Goal: Entertainment & Leisure: Browse casually

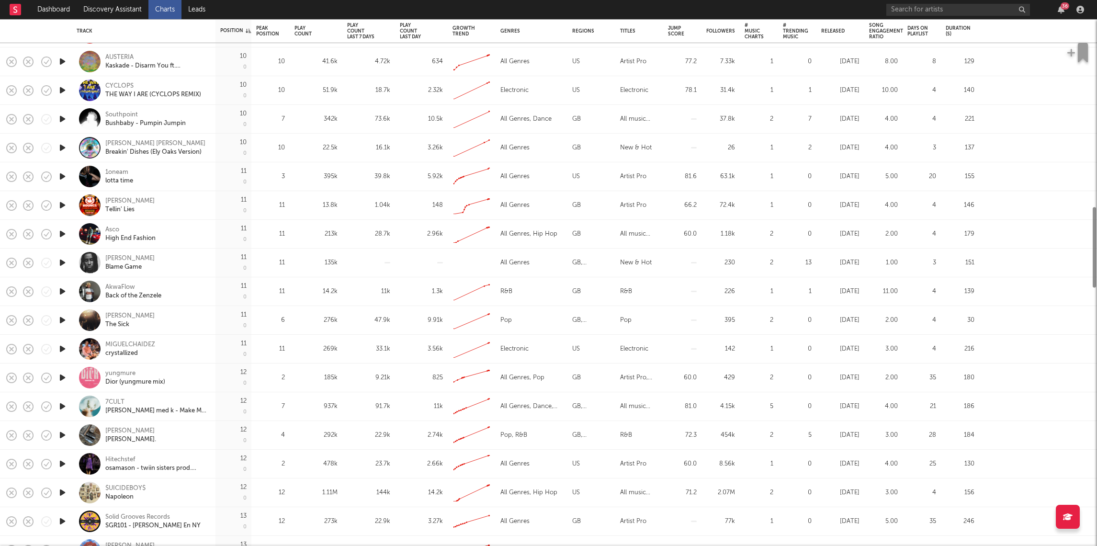
click at [61, 316] on icon "button" at bounding box center [62, 320] width 10 height 12
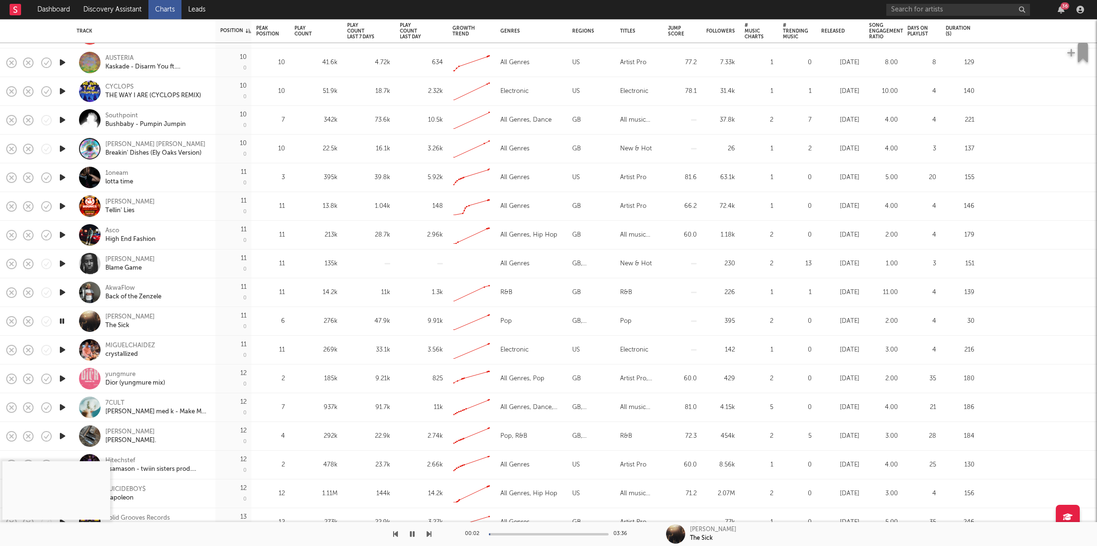
click at [64, 349] on icon "button" at bounding box center [62, 350] width 10 height 12
drag, startPoint x: 61, startPoint y: 371, endPoint x: 59, endPoint y: 376, distance: 5.9
click at [61, 371] on div at bounding box center [62, 378] width 19 height 29
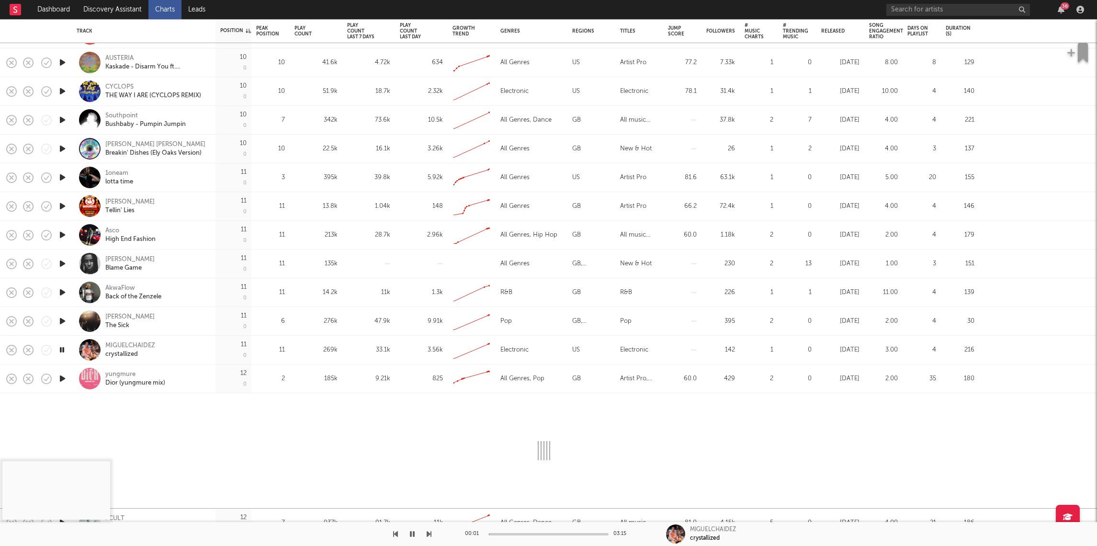
select select "1w"
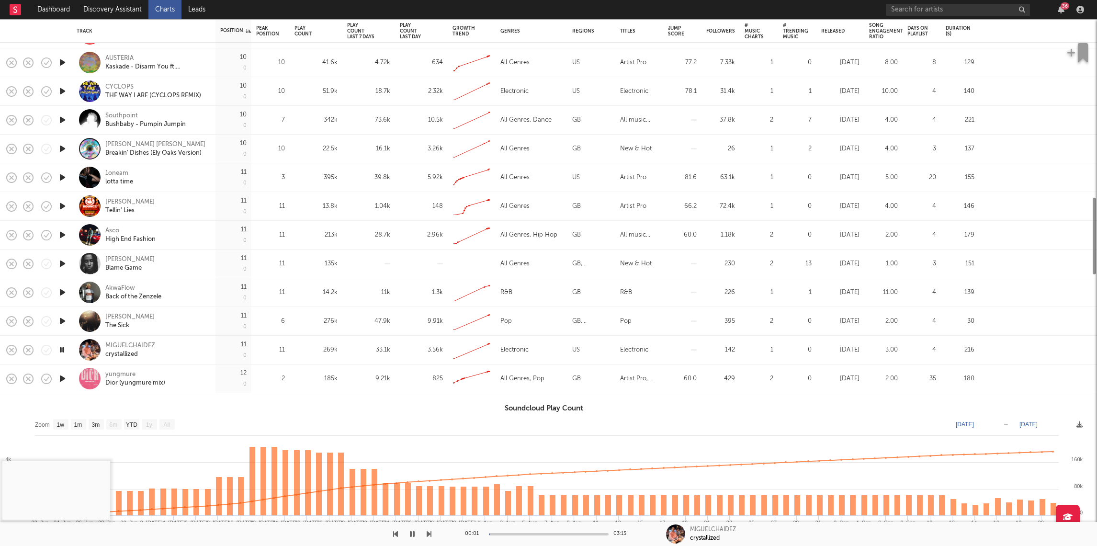
drag, startPoint x: 72, startPoint y: 390, endPoint x: 61, endPoint y: 386, distance: 11.2
click at [72, 390] on div "yungmure Dior (yungmure mix)" at bounding box center [144, 378] width 144 height 29
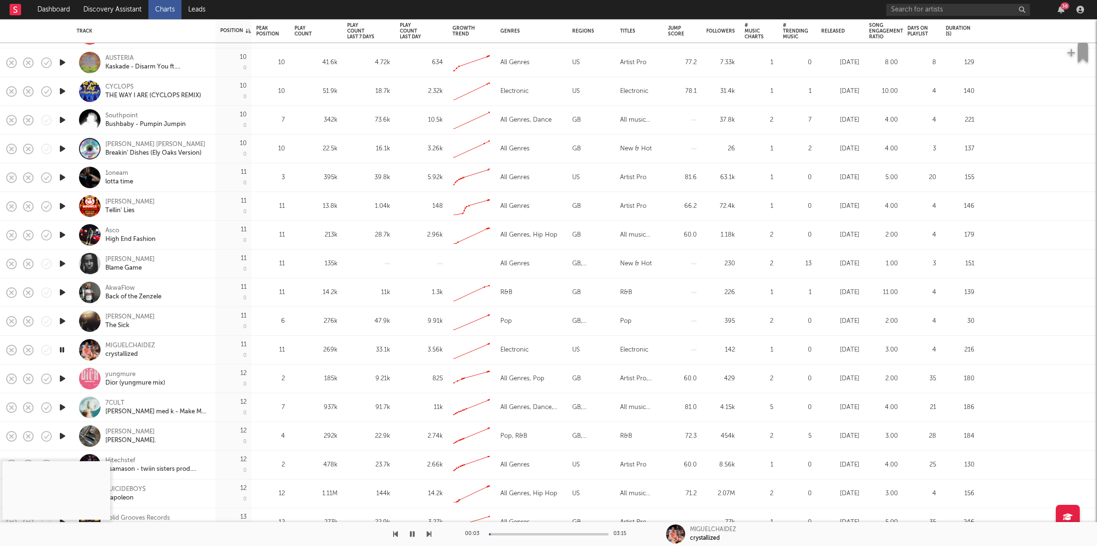
click at [61, 408] on icon "button" at bounding box center [62, 407] width 10 height 12
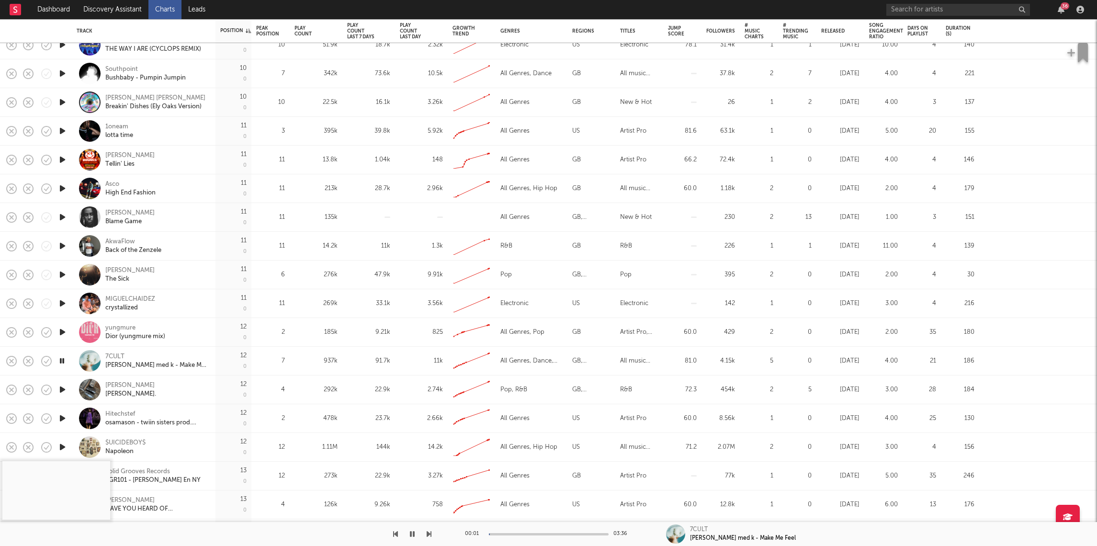
click at [60, 394] on icon "button" at bounding box center [62, 390] width 10 height 12
click at [63, 420] on icon "button" at bounding box center [62, 418] width 10 height 12
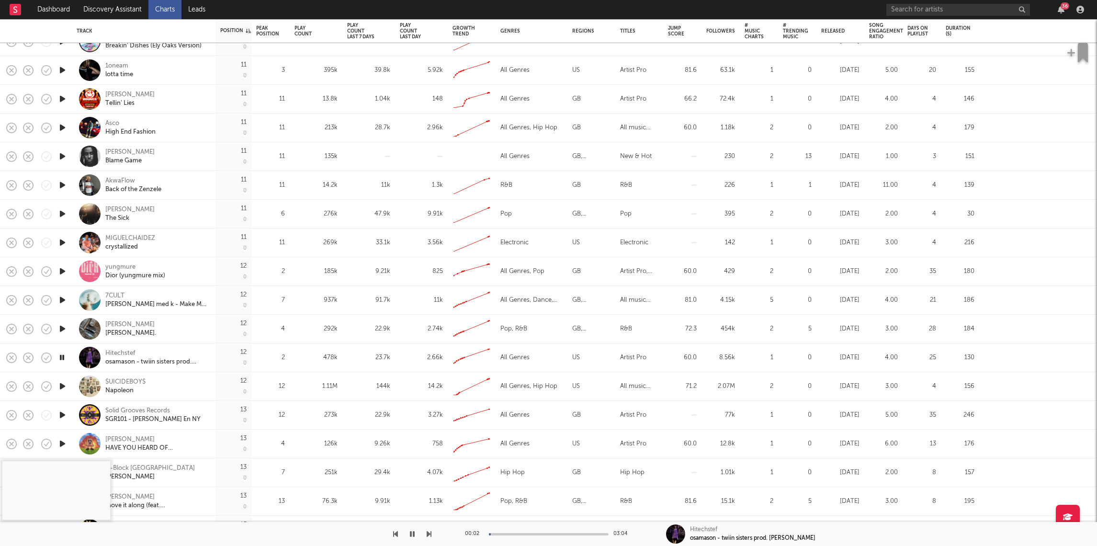
click at [62, 392] on icon "button" at bounding box center [62, 386] width 10 height 12
click at [63, 413] on icon "button" at bounding box center [62, 415] width 10 height 12
click at [61, 442] on icon "button" at bounding box center [62, 444] width 10 height 12
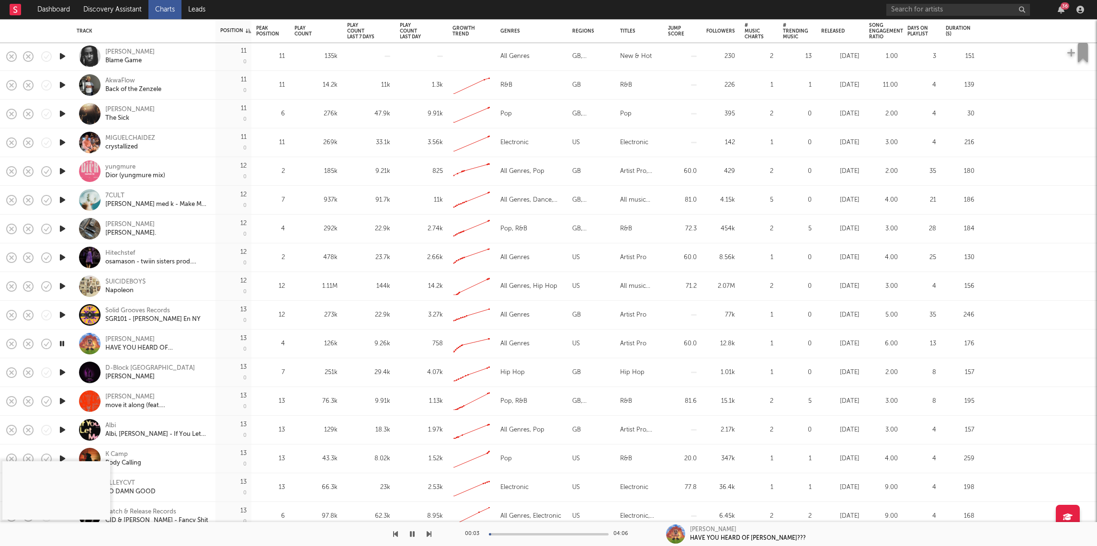
click at [64, 372] on icon "button" at bounding box center [62, 372] width 10 height 12
click at [61, 407] on div at bounding box center [62, 401] width 19 height 29
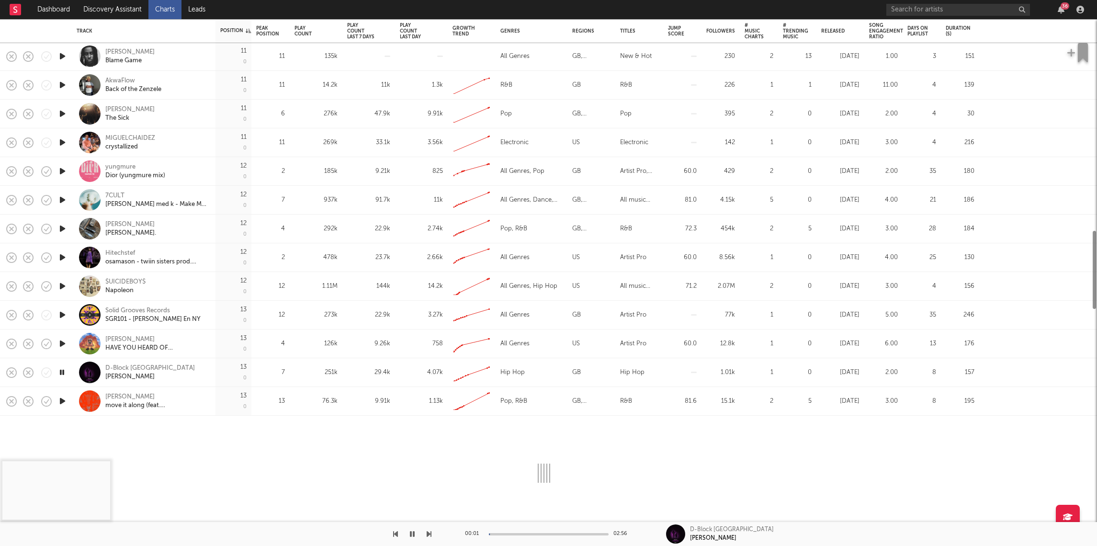
click at [62, 402] on icon "button" at bounding box center [62, 401] width 10 height 12
select select "1w"
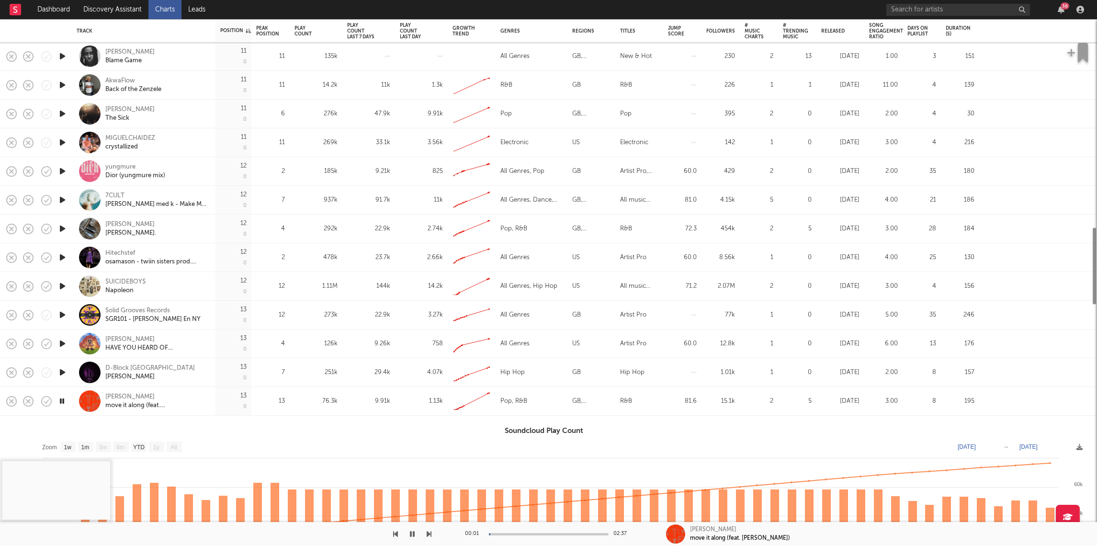
click at [68, 409] on div at bounding box center [62, 401] width 19 height 29
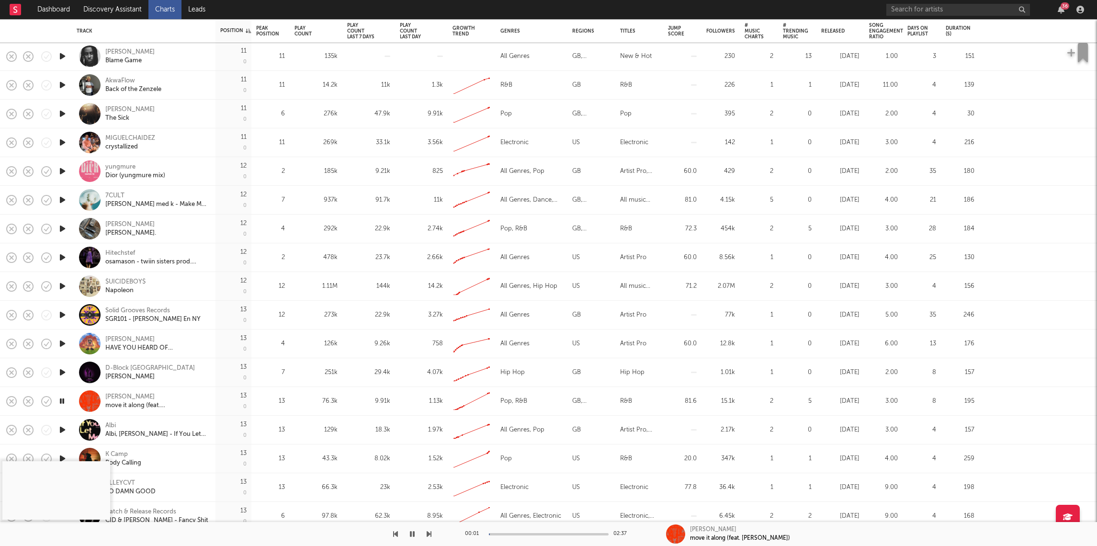
click at [63, 432] on icon "button" at bounding box center [62, 430] width 10 height 12
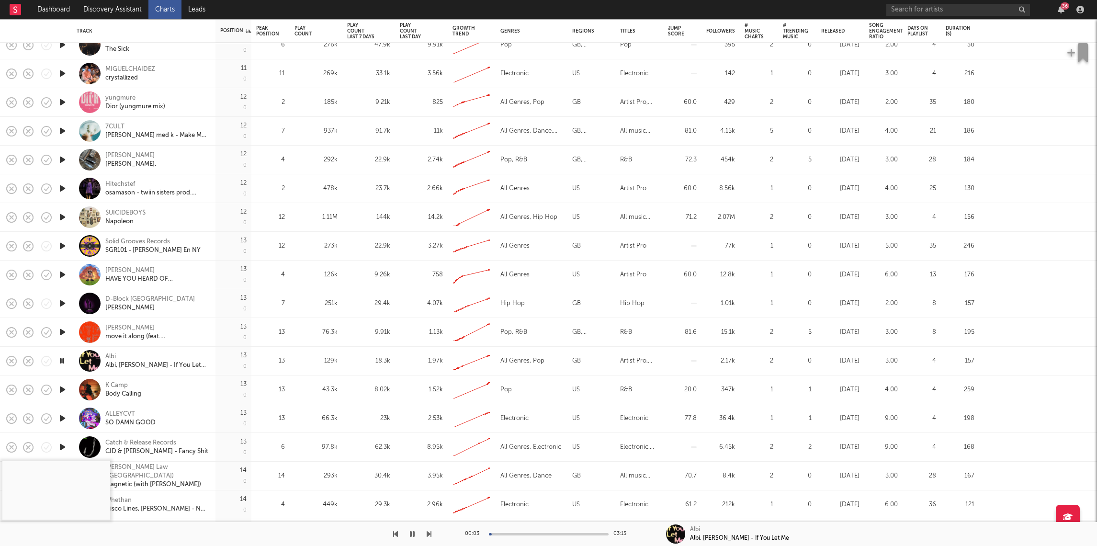
click at [62, 387] on icon "button" at bounding box center [62, 390] width 10 height 12
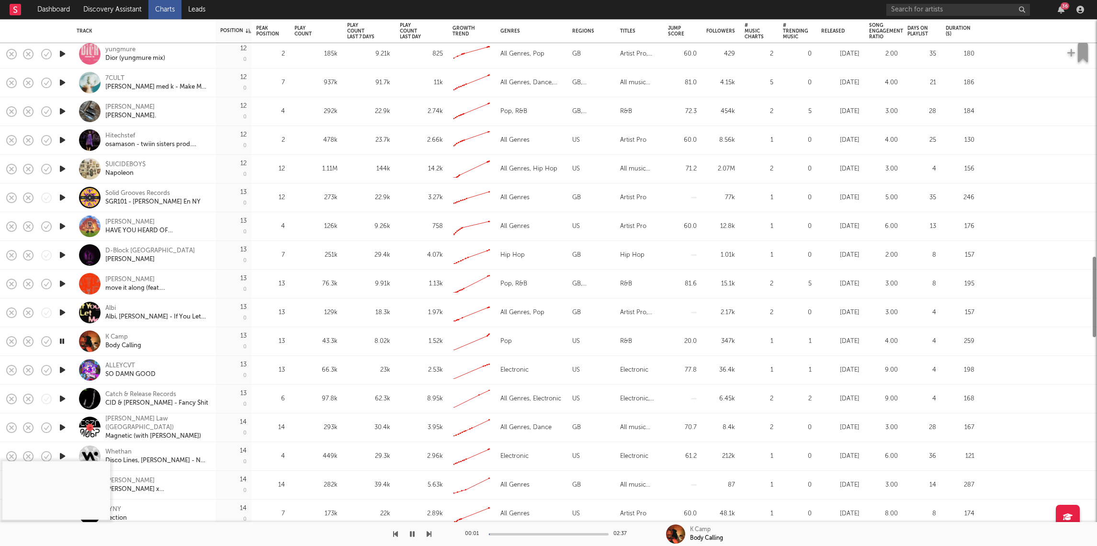
click at [60, 372] on icon "button" at bounding box center [62, 370] width 10 height 12
click at [63, 392] on icon "button" at bounding box center [62, 398] width 10 height 12
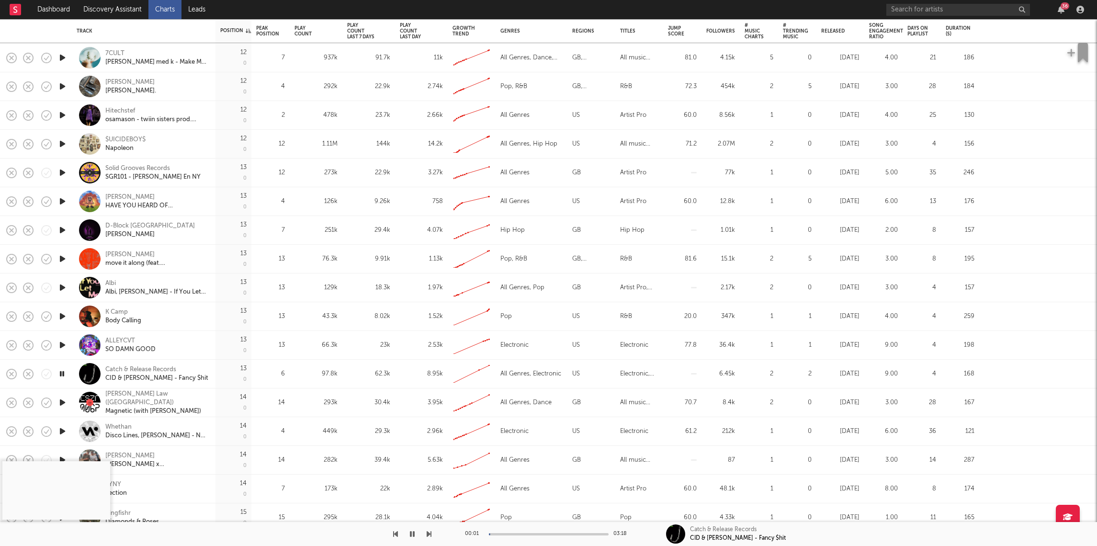
drag, startPoint x: 65, startPoint y: 400, endPoint x: 61, endPoint y: 412, distance: 12.1
click at [65, 400] on icon "button" at bounding box center [62, 403] width 10 height 12
click at [60, 426] on icon "button" at bounding box center [62, 431] width 10 height 12
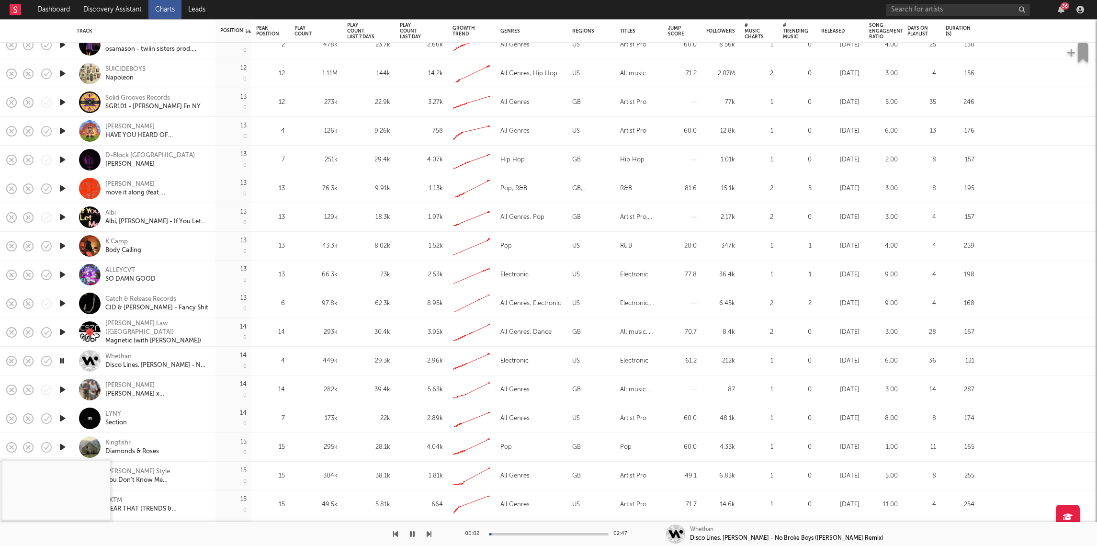
click at [62, 388] on icon "button" at bounding box center [62, 390] width 10 height 12
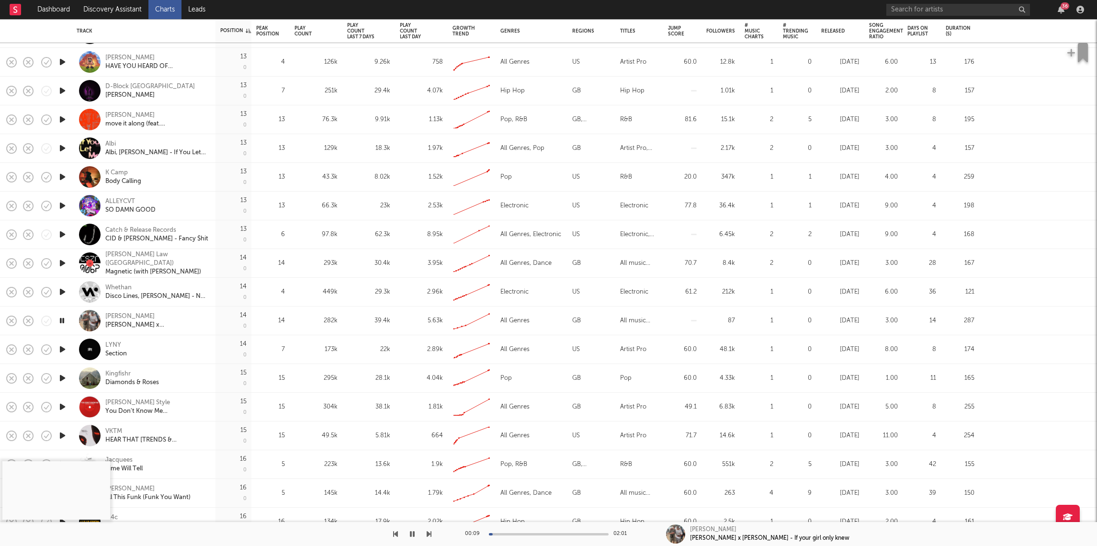
click at [64, 352] on icon "button" at bounding box center [62, 349] width 10 height 12
click at [64, 382] on icon "button" at bounding box center [62, 378] width 10 height 12
click at [63, 408] on icon "button" at bounding box center [62, 407] width 10 height 12
click at [560, 385] on div "Pop" at bounding box center [532, 378] width 72 height 29
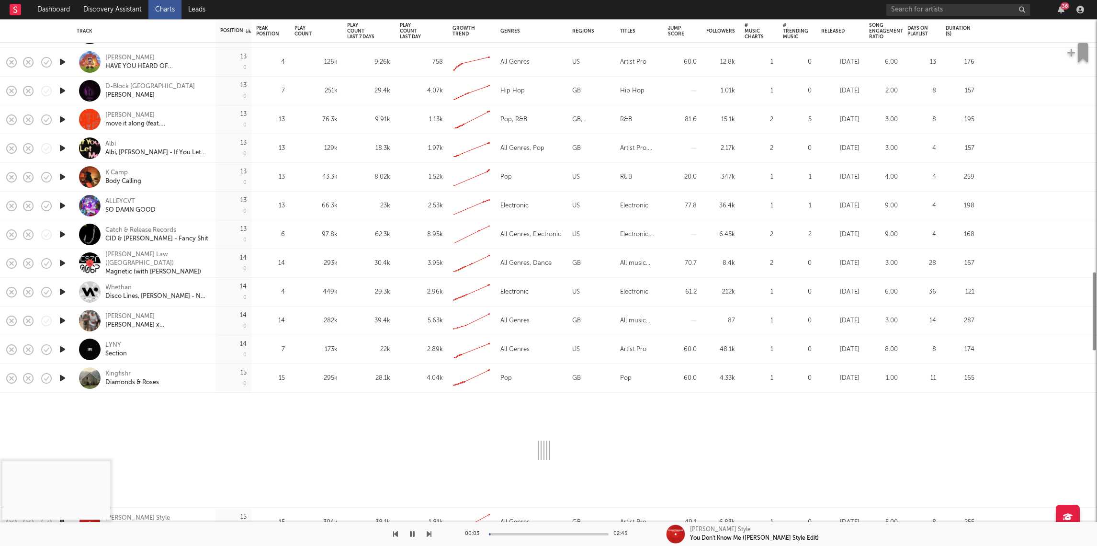
select select "1w"
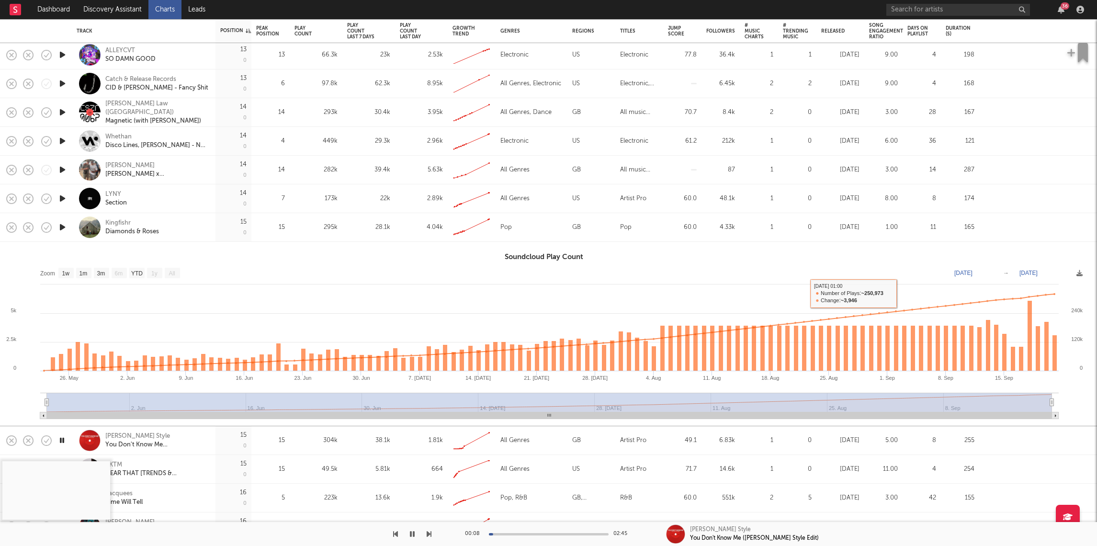
click at [839, 233] on div "[DATE]" at bounding box center [840, 227] width 48 height 29
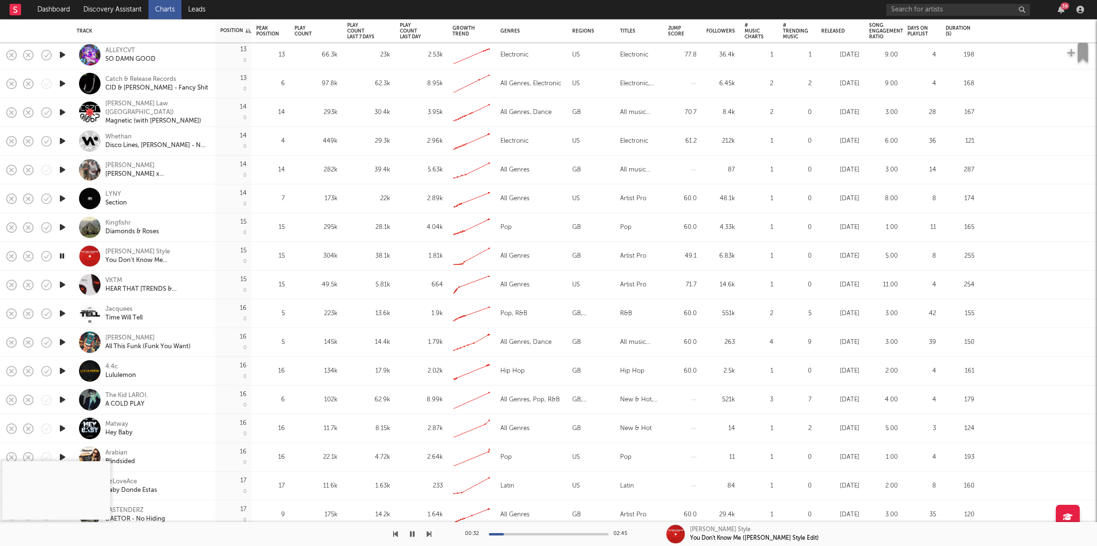
click at [514, 534] on div at bounding box center [549, 534] width 120 height 2
click at [527, 533] on div at bounding box center [549, 534] width 120 height 2
click at [62, 280] on icon "button" at bounding box center [62, 285] width 10 height 12
click at [509, 536] on div "00:01 04:15" at bounding box center [549, 534] width 168 height 24
click at [511, 534] on div at bounding box center [549, 534] width 120 height 2
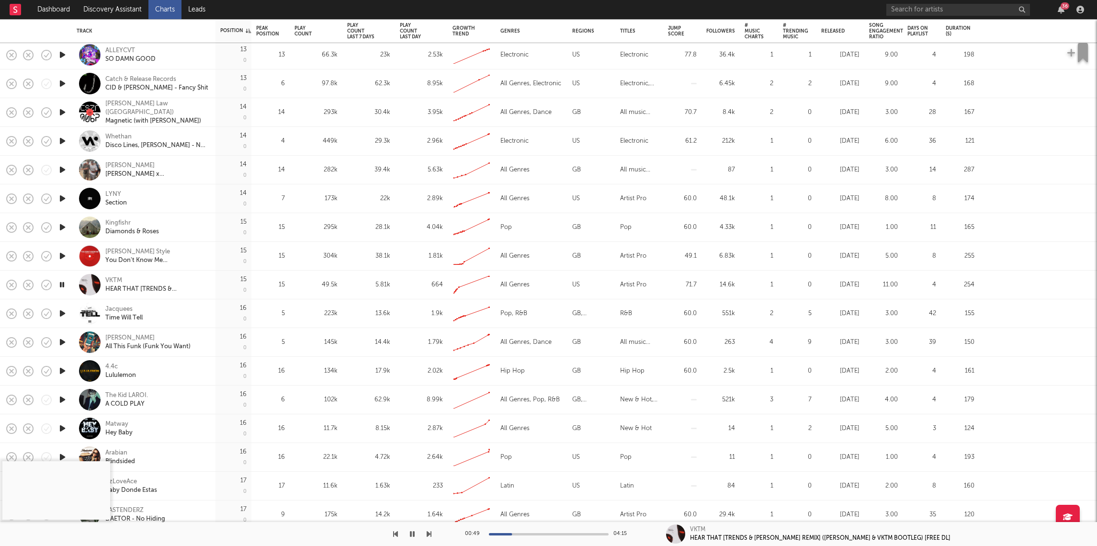
drag, startPoint x: 62, startPoint y: 313, endPoint x: 72, endPoint y: 317, distance: 11.1
click at [62, 312] on icon "button" at bounding box center [62, 313] width 10 height 12
click at [526, 533] on div at bounding box center [549, 534] width 120 height 2
click at [66, 340] on icon "button" at bounding box center [62, 342] width 10 height 12
click at [62, 370] on icon "button" at bounding box center [62, 371] width 10 height 12
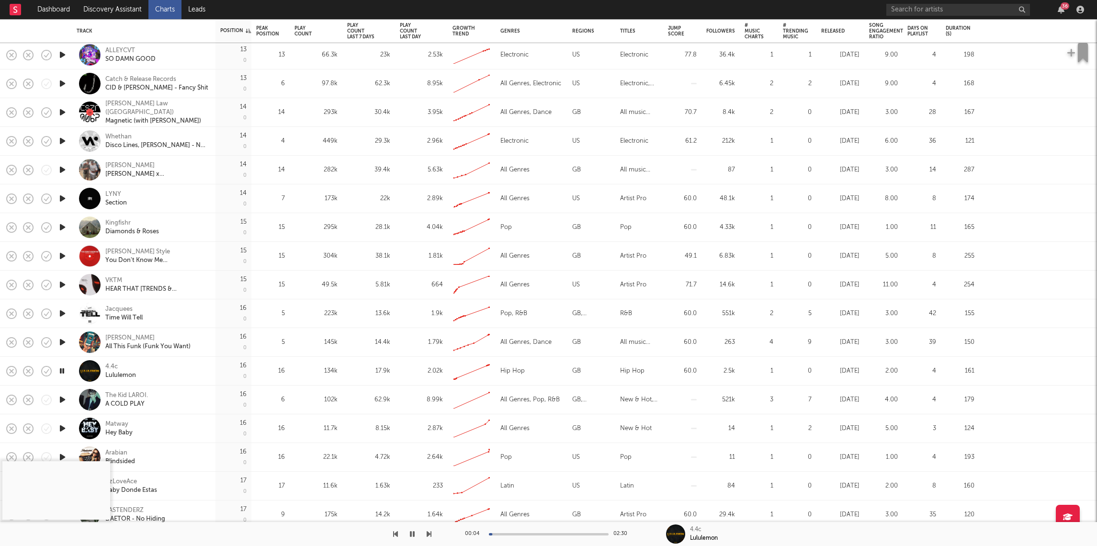
click at [510, 535] on div "00:04 02:30" at bounding box center [549, 534] width 168 height 24
click at [518, 532] on div "00:04 02:30" at bounding box center [549, 534] width 168 height 24
click at [517, 534] on div at bounding box center [549, 534] width 120 height 2
click at [61, 398] on icon "button" at bounding box center [62, 400] width 10 height 12
click at [518, 534] on div at bounding box center [549, 534] width 120 height 2
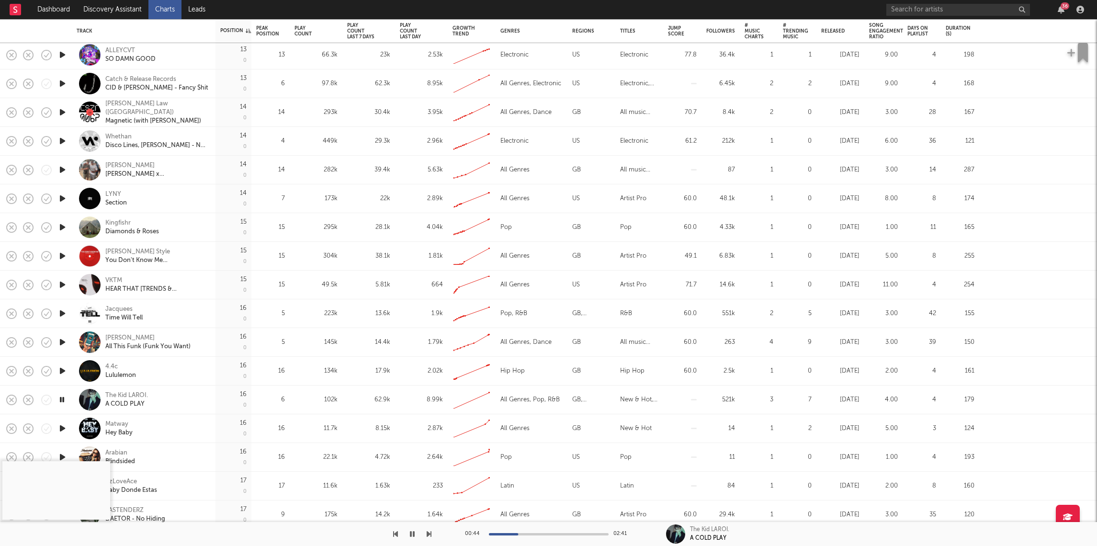
click at [63, 428] on icon "button" at bounding box center [62, 428] width 10 height 12
click at [505, 535] on div "00:01 02:59" at bounding box center [549, 534] width 168 height 24
click at [508, 533] on div at bounding box center [549, 534] width 120 height 2
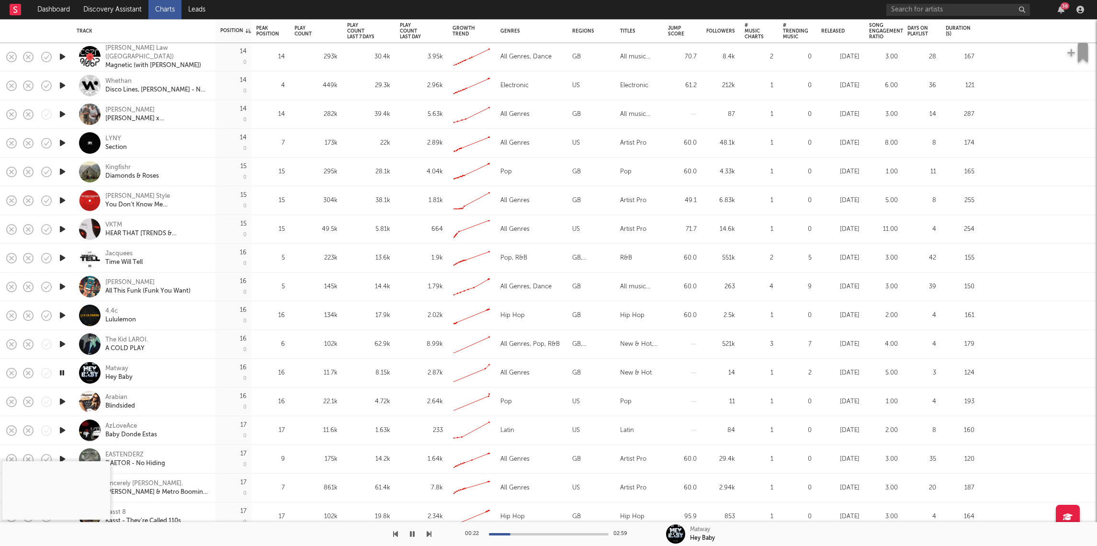
click at [60, 401] on icon "button" at bounding box center [62, 402] width 10 height 12
click at [514, 533] on div at bounding box center [549, 534] width 120 height 2
click at [62, 427] on icon "button" at bounding box center [62, 430] width 10 height 12
click at [529, 533] on div at bounding box center [549, 534] width 120 height 2
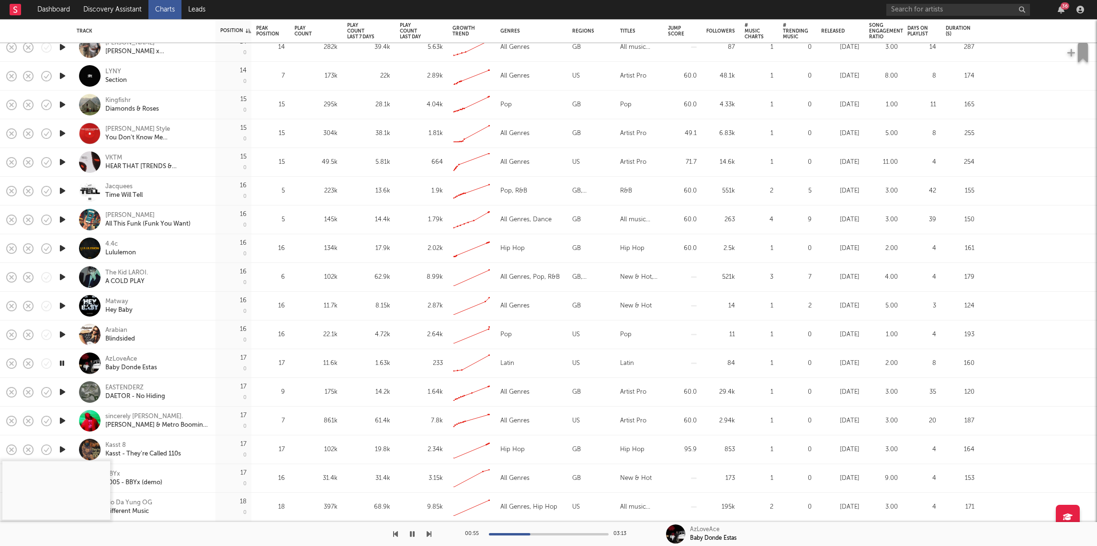
click at [61, 396] on icon "button" at bounding box center [62, 392] width 10 height 12
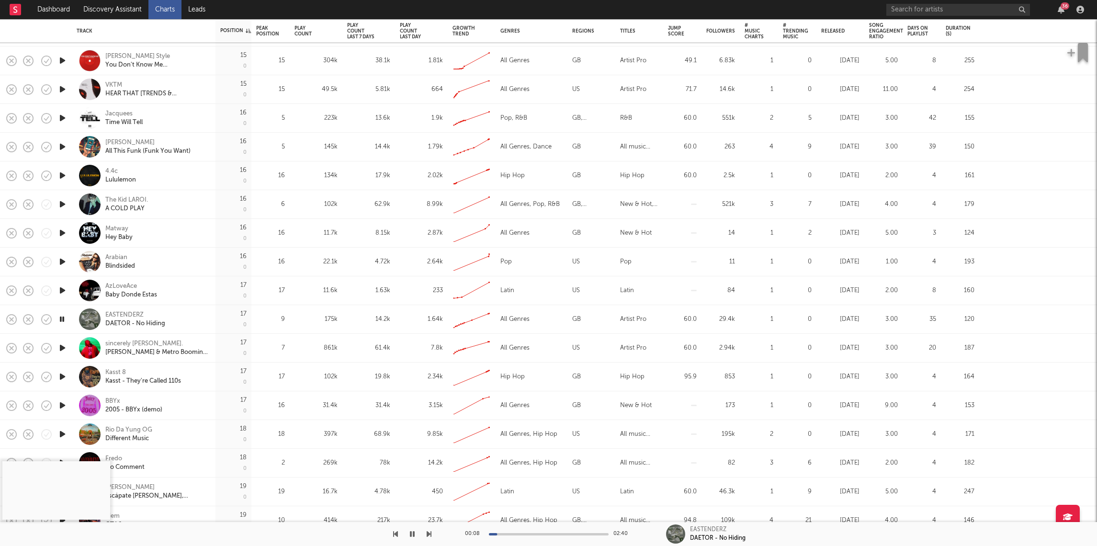
click at [63, 404] on icon "button" at bounding box center [62, 405] width 10 height 12
click at [531, 533] on div at bounding box center [549, 534] width 120 height 2
click at [63, 433] on icon "button" at bounding box center [62, 434] width 10 height 12
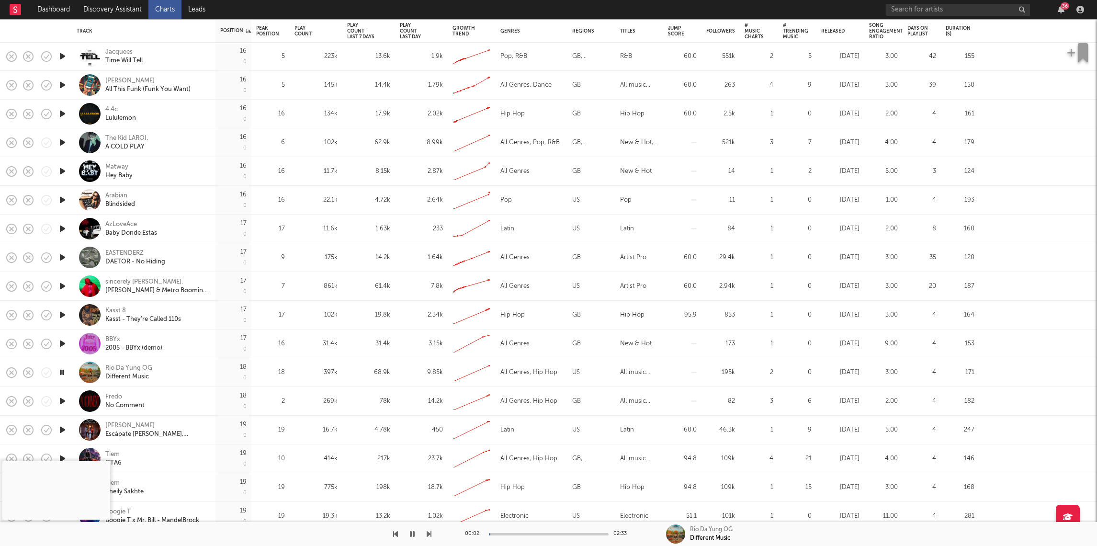
click at [530, 535] on div "00:02 02:33" at bounding box center [549, 534] width 168 height 24
click at [533, 533] on div at bounding box center [549, 534] width 120 height 2
click at [61, 398] on icon "button" at bounding box center [62, 401] width 10 height 12
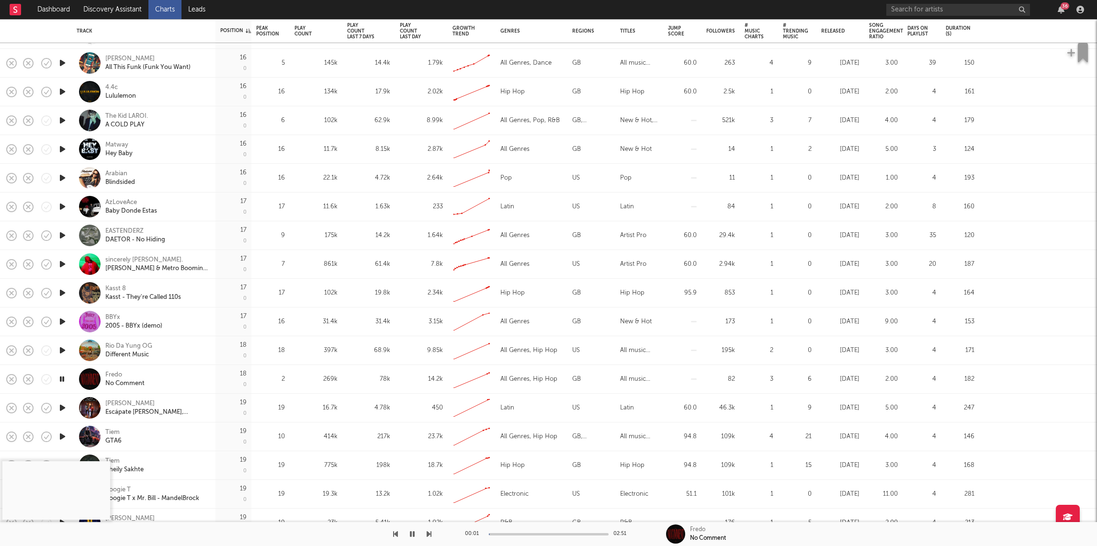
click at [60, 432] on icon "button" at bounding box center [62, 437] width 10 height 12
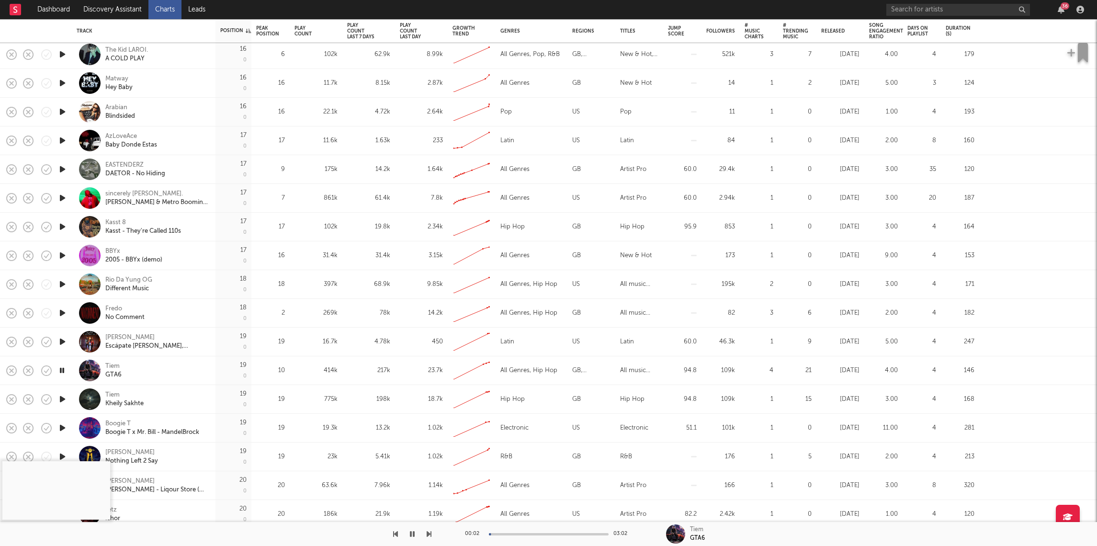
click at [59, 397] on icon "button" at bounding box center [62, 399] width 10 height 12
click at [521, 534] on div at bounding box center [549, 534] width 120 height 2
click at [60, 423] on icon "button" at bounding box center [62, 428] width 10 height 12
click at [512, 534] on div at bounding box center [549, 534] width 120 height 2
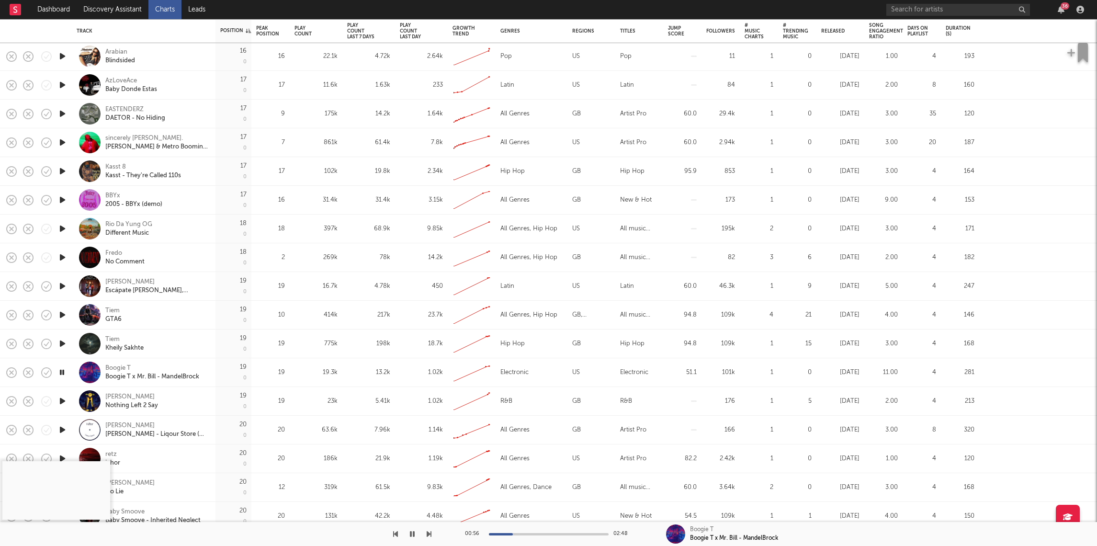
click at [61, 402] on icon "button" at bounding box center [62, 401] width 10 height 12
click at [58, 426] on icon "button" at bounding box center [62, 430] width 10 height 12
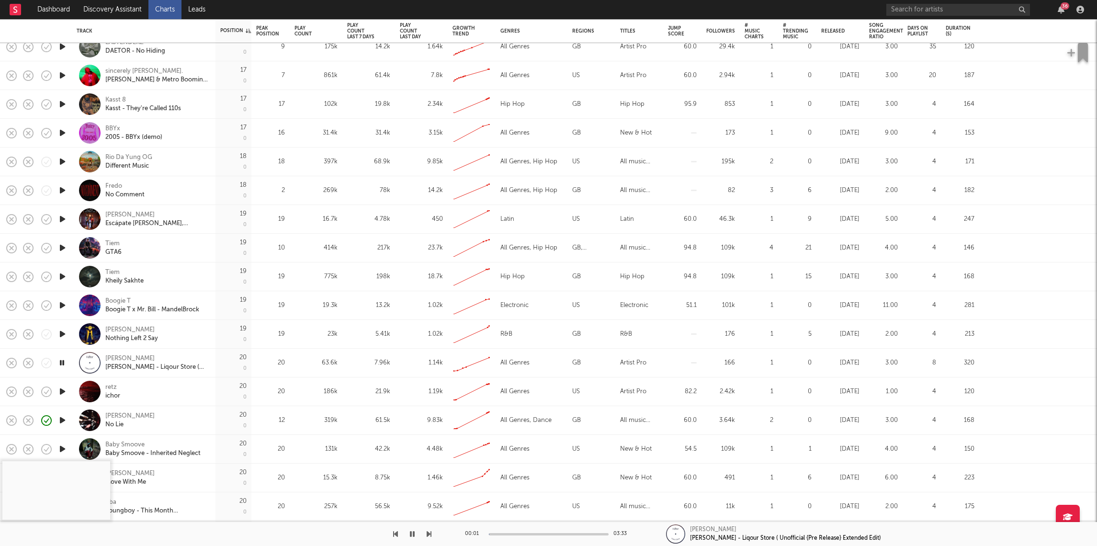
click at [64, 388] on icon "button" at bounding box center [62, 391] width 10 height 12
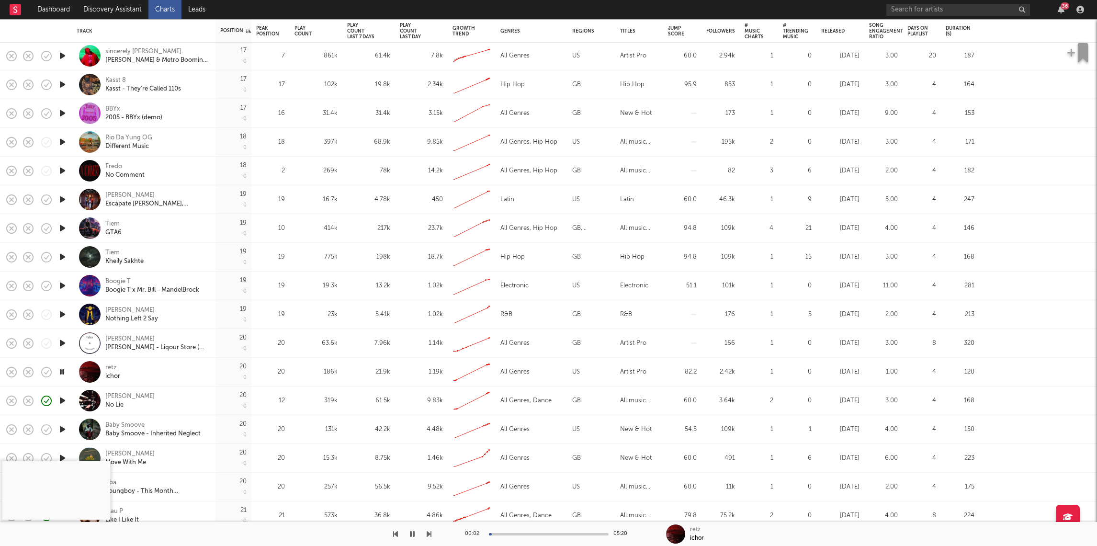
click at [524, 532] on div "00:02 05:20" at bounding box center [549, 534] width 168 height 24
click at [523, 534] on div at bounding box center [549, 534] width 120 height 2
click at [61, 429] on icon "button" at bounding box center [62, 429] width 10 height 12
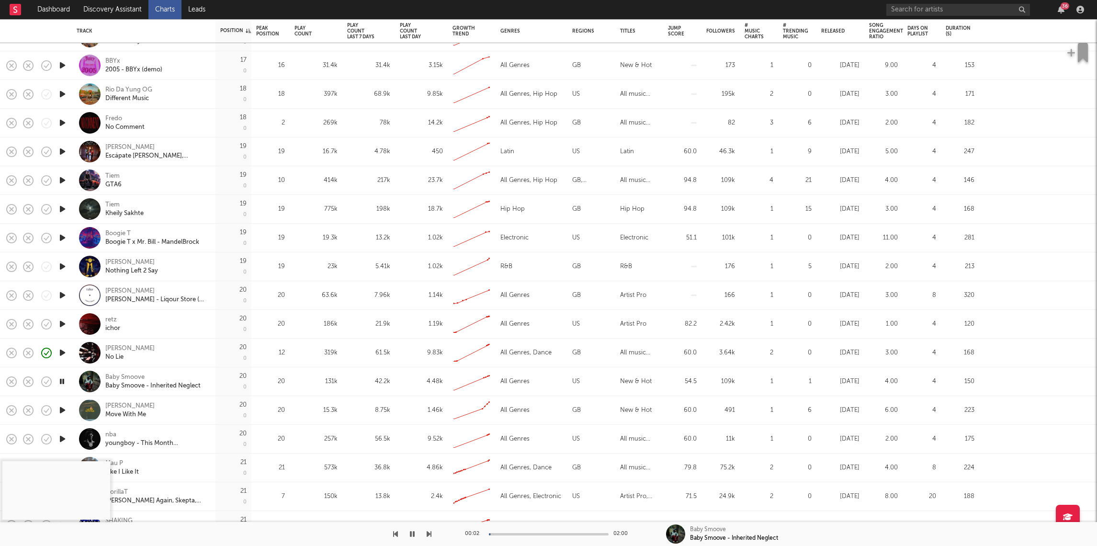
click at [516, 533] on div at bounding box center [549, 534] width 120 height 2
click at [64, 408] on icon "button" at bounding box center [62, 410] width 10 height 12
click at [503, 533] on div at bounding box center [549, 534] width 120 height 2
click at [531, 533] on div at bounding box center [549, 534] width 120 height 2
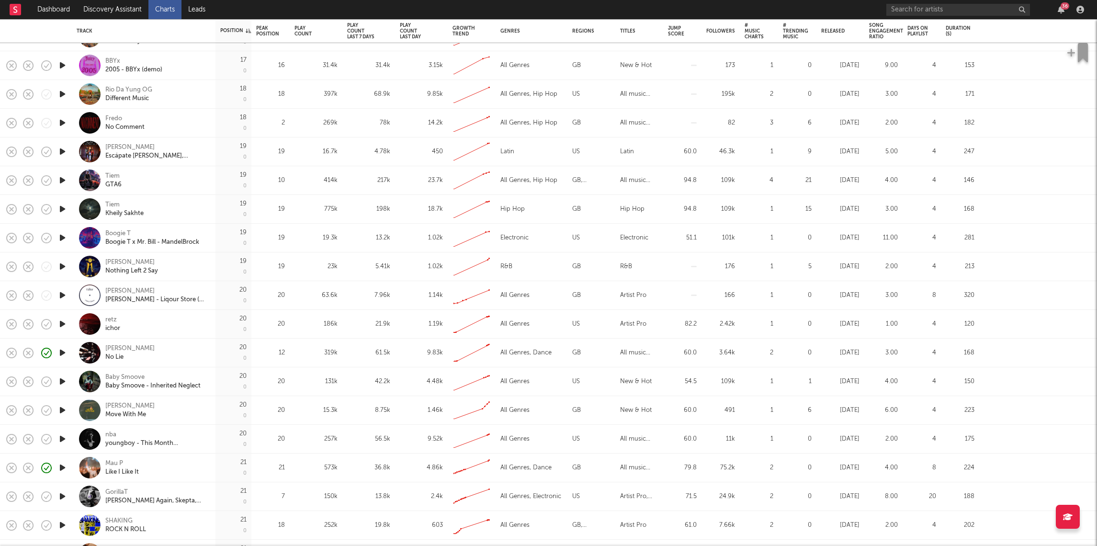
click at [62, 465] on icon "button" at bounding box center [62, 468] width 10 height 12
click at [62, 440] on icon "button" at bounding box center [62, 439] width 10 height 12
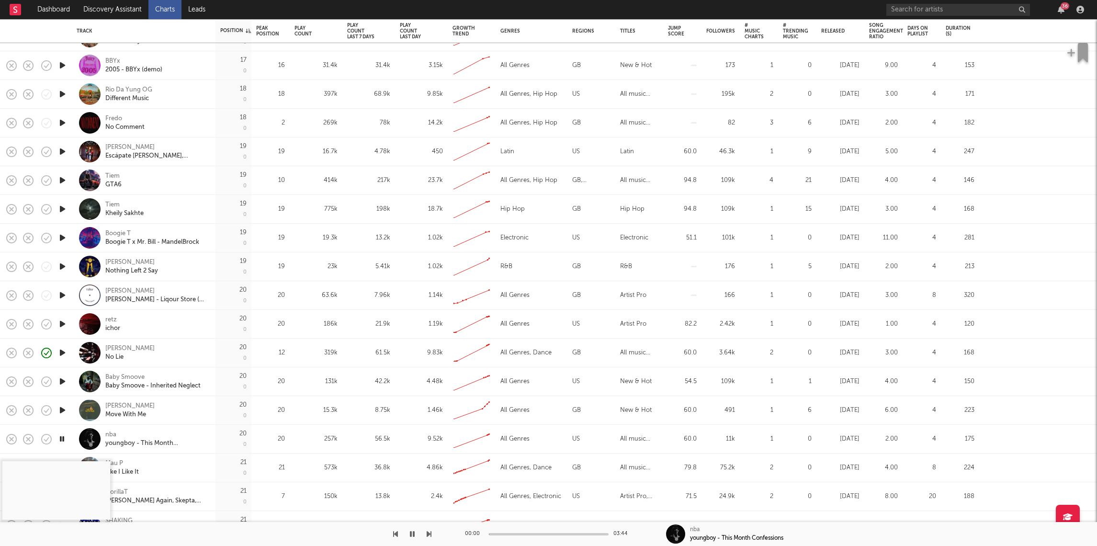
click at [61, 409] on icon "button" at bounding box center [62, 410] width 10 height 12
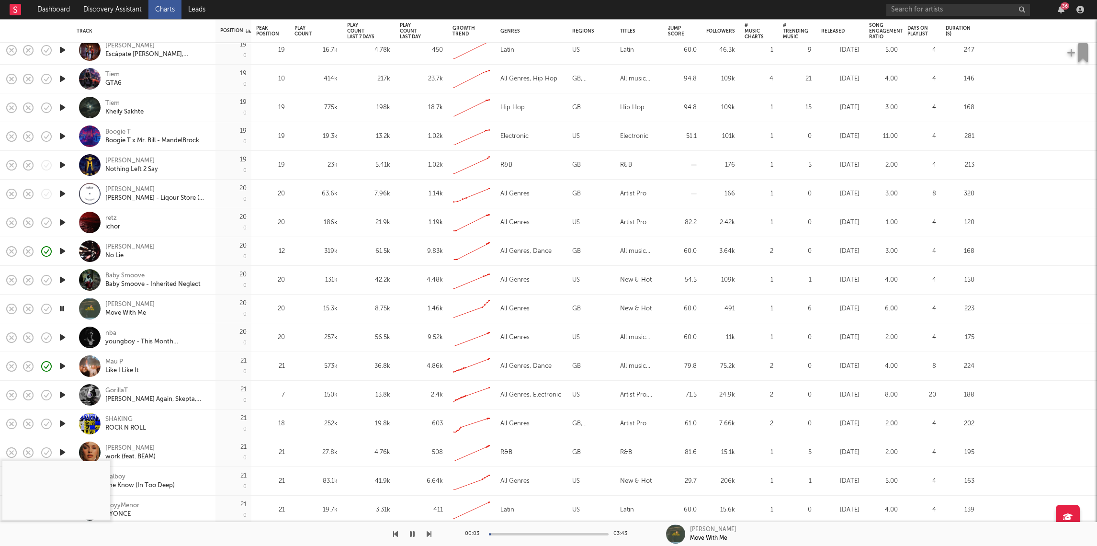
click at [63, 393] on icon "button" at bounding box center [62, 395] width 10 height 12
click at [64, 422] on icon "button" at bounding box center [62, 424] width 10 height 12
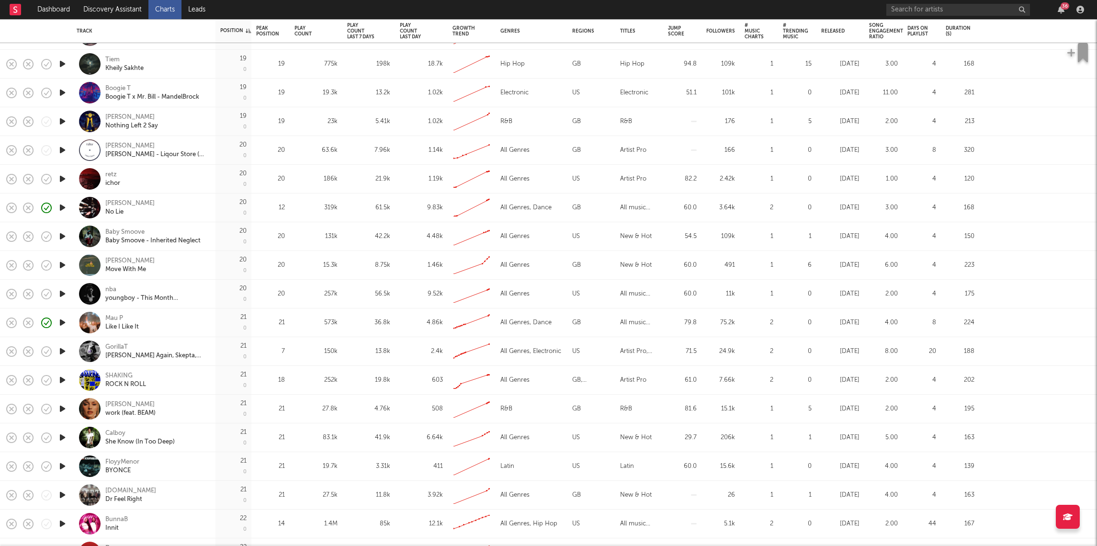
click at [63, 350] on icon "button" at bounding box center [62, 351] width 10 height 12
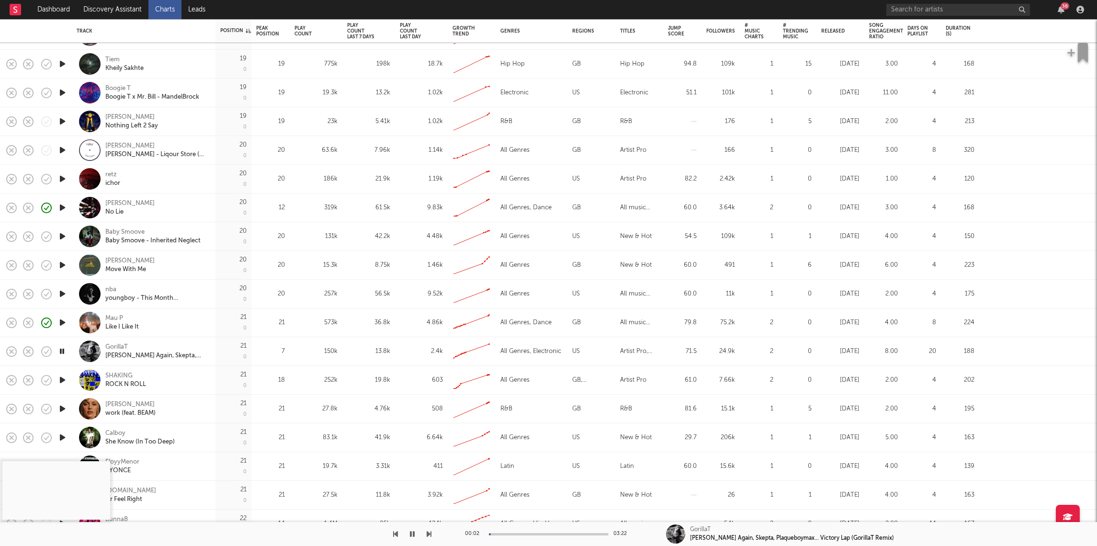
click at [63, 378] on icon "button" at bounding box center [62, 380] width 10 height 12
click at [65, 408] on icon "button" at bounding box center [62, 409] width 10 height 12
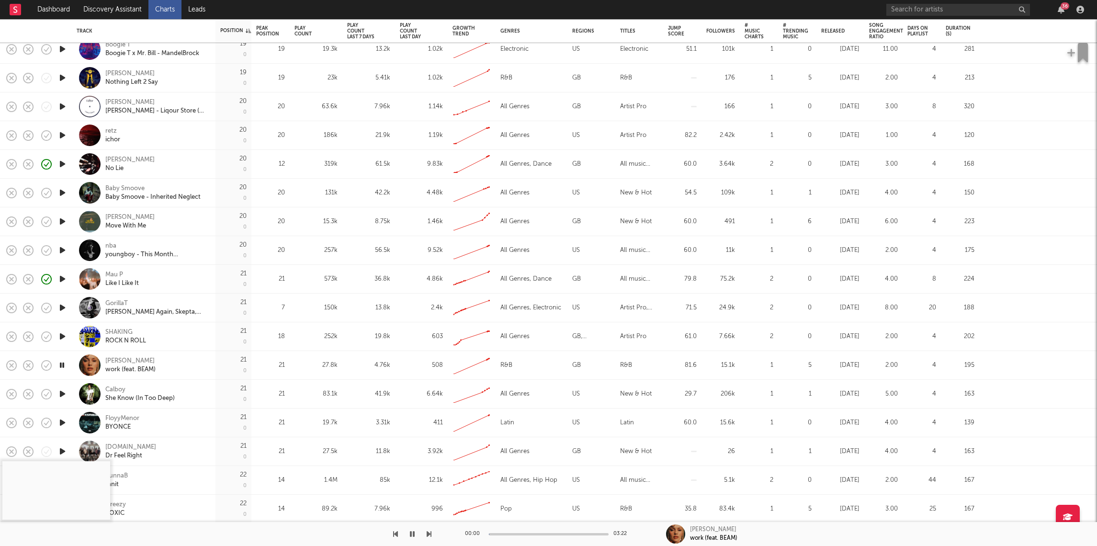
click at [64, 397] on icon "button" at bounding box center [62, 394] width 10 height 12
click at [521, 535] on div "00:04 03:15" at bounding box center [549, 534] width 168 height 24
drag, startPoint x: 522, startPoint y: 532, endPoint x: 385, endPoint y: 514, distance: 138.0
click at [521, 532] on div "00:04 03:15" at bounding box center [549, 534] width 168 height 24
click at [516, 533] on div at bounding box center [549, 534] width 120 height 2
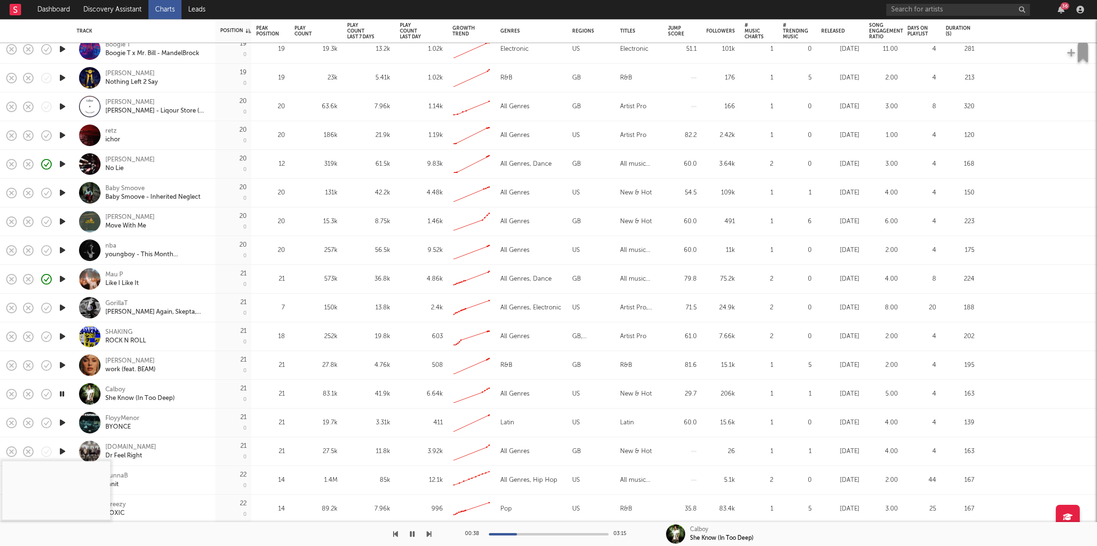
click at [59, 420] on icon "button" at bounding box center [62, 423] width 10 height 12
click at [520, 538] on div "00:00 02:43" at bounding box center [549, 534] width 168 height 24
drag, startPoint x: 521, startPoint y: 533, endPoint x: 352, endPoint y: 503, distance: 171.6
click at [521, 533] on div at bounding box center [549, 534] width 120 height 2
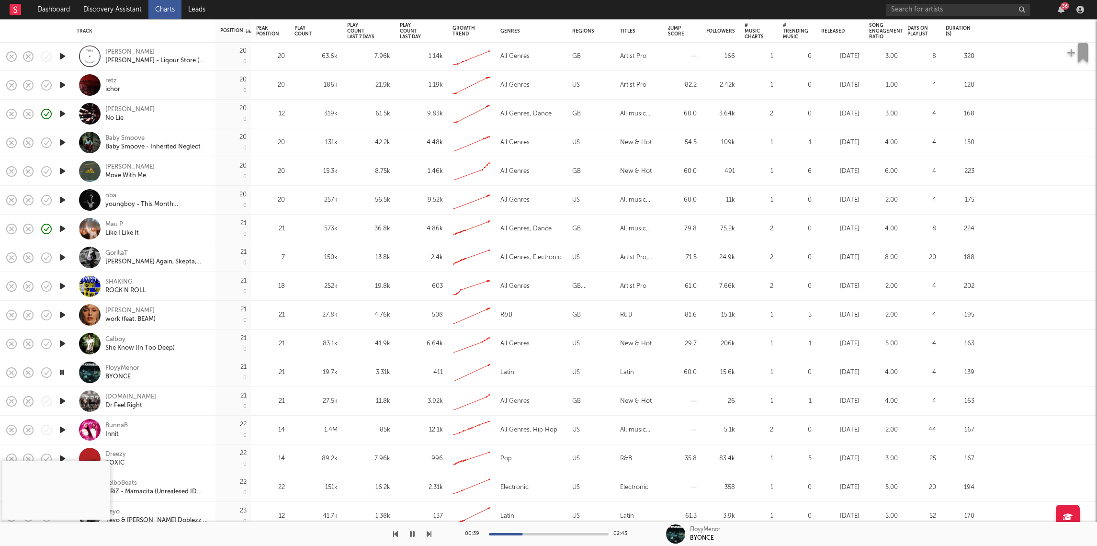
click at [67, 402] on icon "button" at bounding box center [62, 401] width 10 height 12
click at [62, 429] on icon "button" at bounding box center [62, 430] width 10 height 12
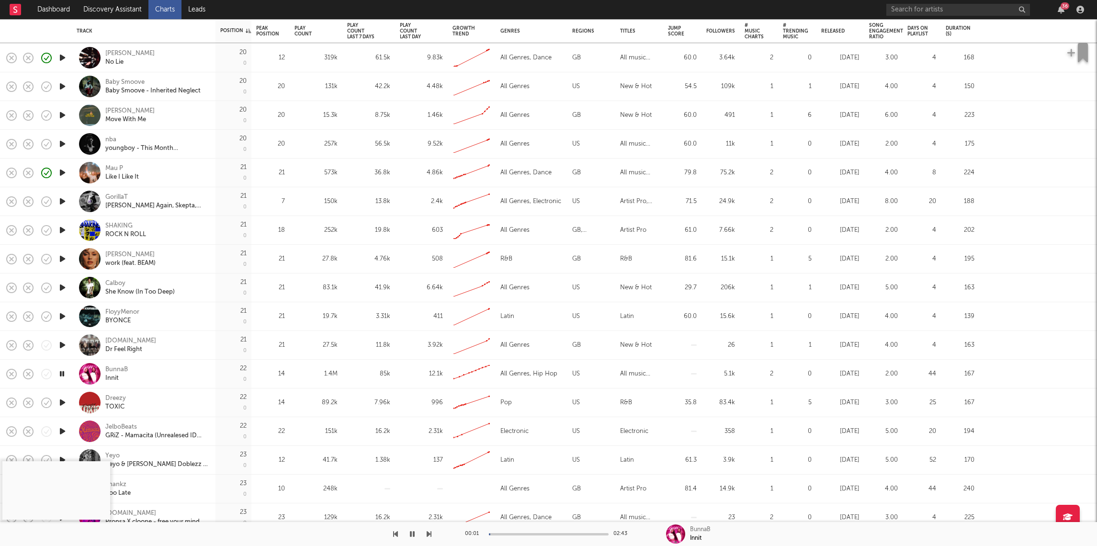
click at [521, 533] on div at bounding box center [549, 534] width 120 height 2
click at [62, 401] on icon "button" at bounding box center [62, 403] width 10 height 12
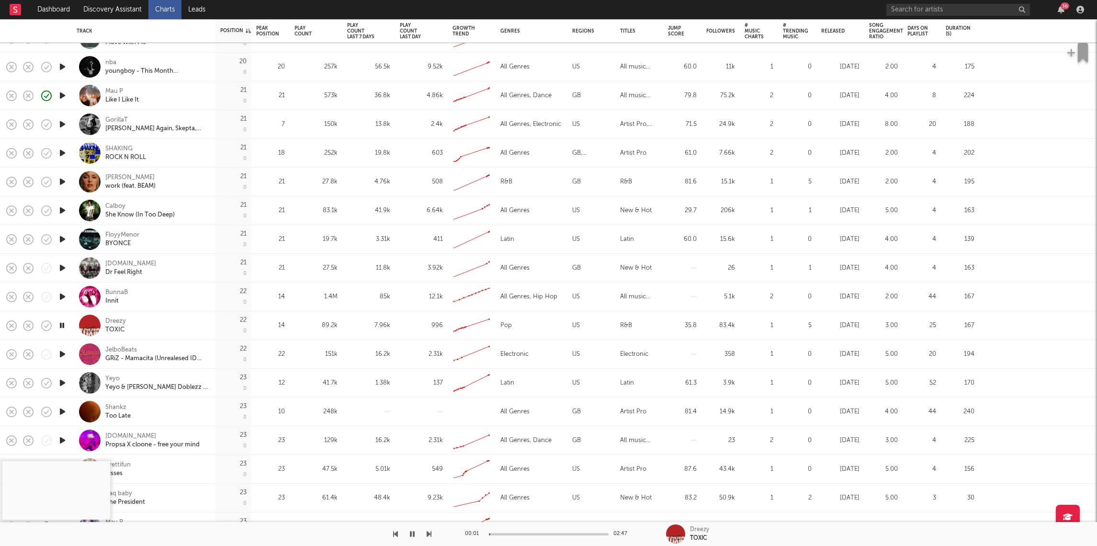
click at [59, 381] on icon "button" at bounding box center [62, 383] width 10 height 12
click at [524, 532] on div "00:01 02:47" at bounding box center [549, 534] width 168 height 24
click at [522, 533] on div at bounding box center [549, 534] width 120 height 2
drag, startPoint x: 64, startPoint y: 410, endPoint x: 116, endPoint y: 423, distance: 53.3
click at [64, 410] on icon "button" at bounding box center [62, 412] width 10 height 12
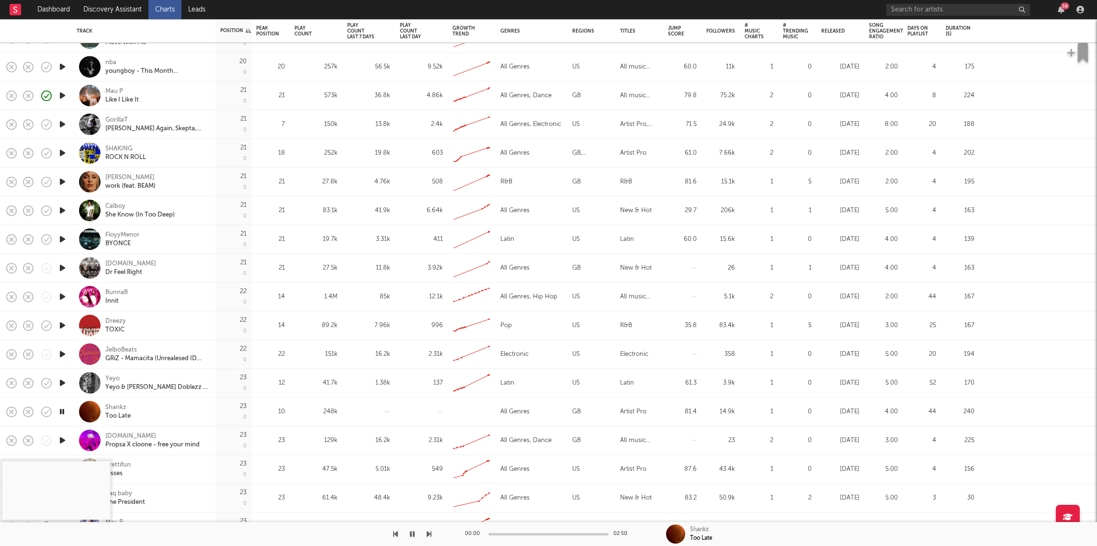
click at [517, 534] on div at bounding box center [549, 534] width 120 height 2
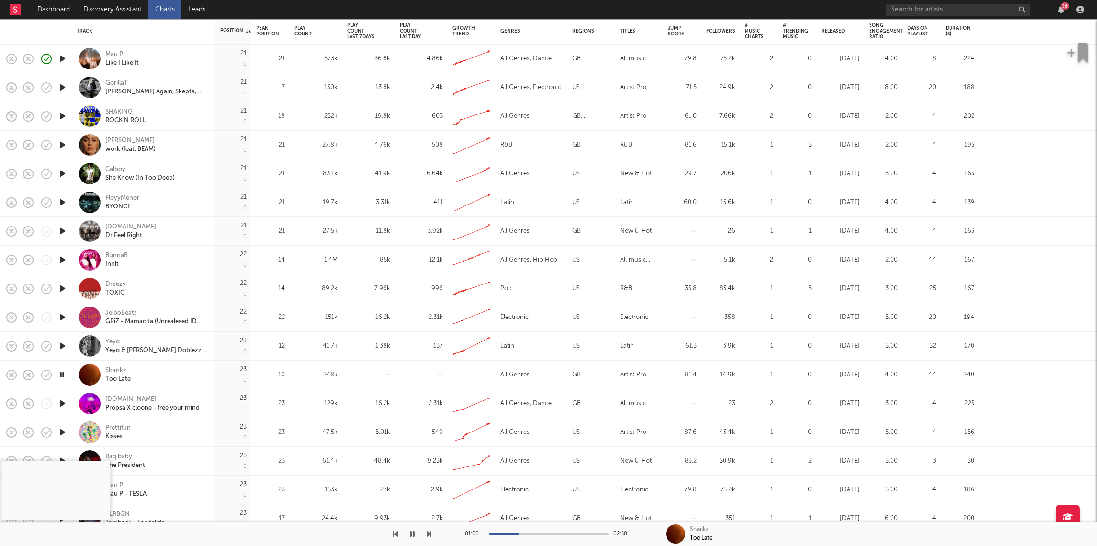
click at [64, 403] on icon "button" at bounding box center [62, 403] width 10 height 12
click at [517, 533] on div at bounding box center [549, 534] width 120 height 2
click at [62, 429] on icon "button" at bounding box center [62, 432] width 10 height 12
click at [535, 533] on div at bounding box center [549, 534] width 120 height 2
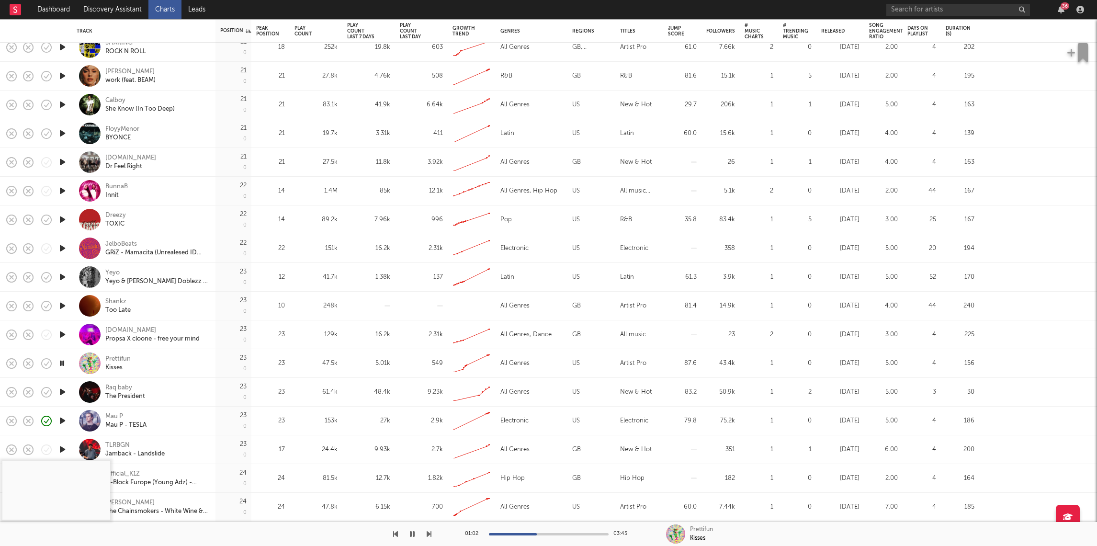
click at [62, 389] on icon "button" at bounding box center [62, 392] width 10 height 12
click at [544, 535] on div at bounding box center [549, 534] width 120 height 2
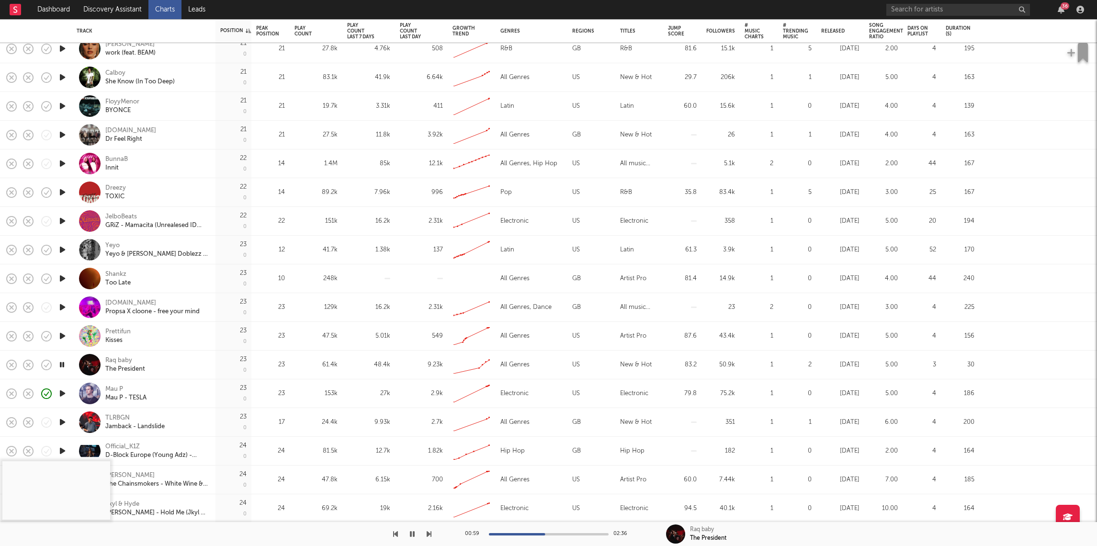
click at [61, 419] on icon "button" at bounding box center [62, 422] width 10 height 12
drag, startPoint x: 510, startPoint y: 531, endPoint x: 506, endPoint y: 535, distance: 6.1
click at [510, 531] on div "00:01 02:07" at bounding box center [549, 534] width 168 height 24
click at [510, 531] on div "00:02 02:07" at bounding box center [549, 534] width 168 height 24
drag, startPoint x: 511, startPoint y: 534, endPoint x: 519, endPoint y: 533, distance: 7.2
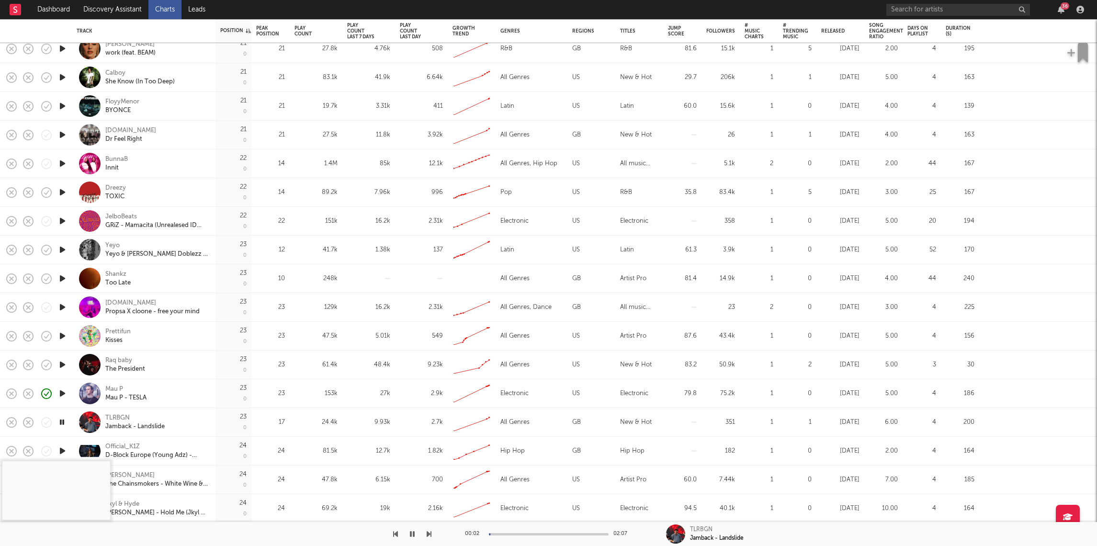
click at [511, 534] on div at bounding box center [549, 534] width 120 height 2
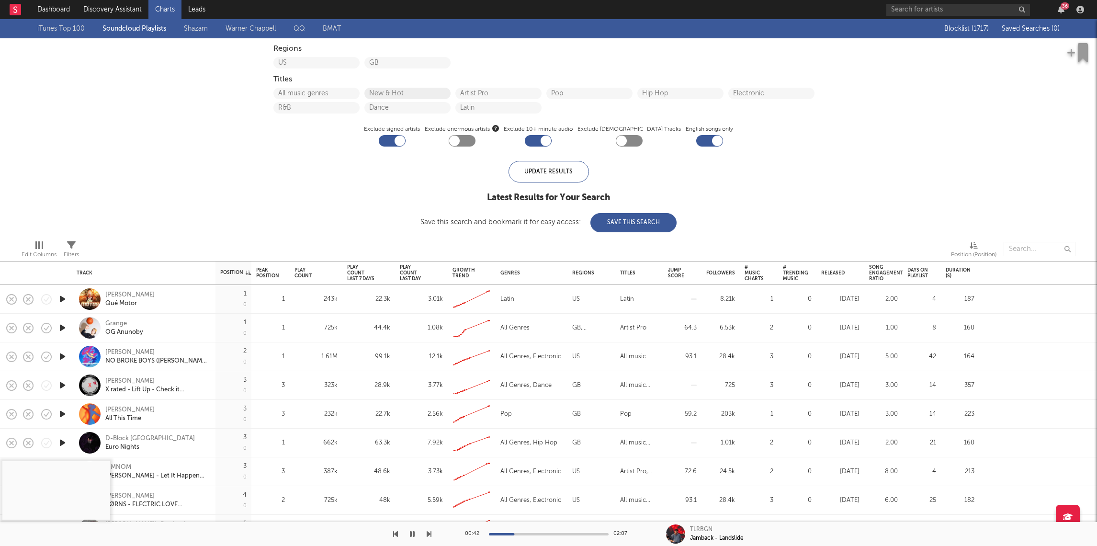
click at [379, 92] on button "New & Hot" at bounding box center [407, 93] width 77 height 7
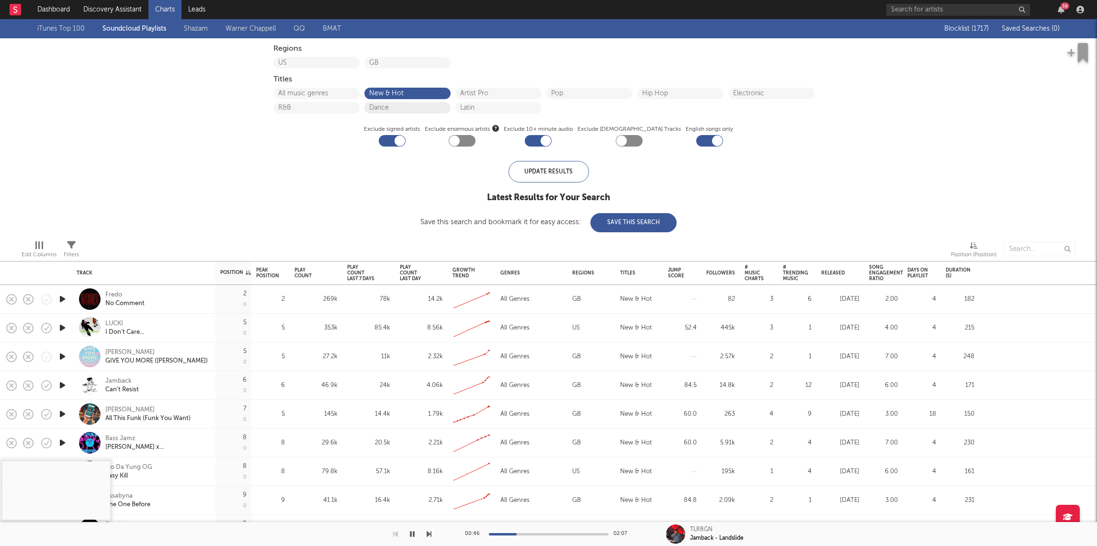
click at [386, 108] on button "Dance" at bounding box center [407, 107] width 77 height 7
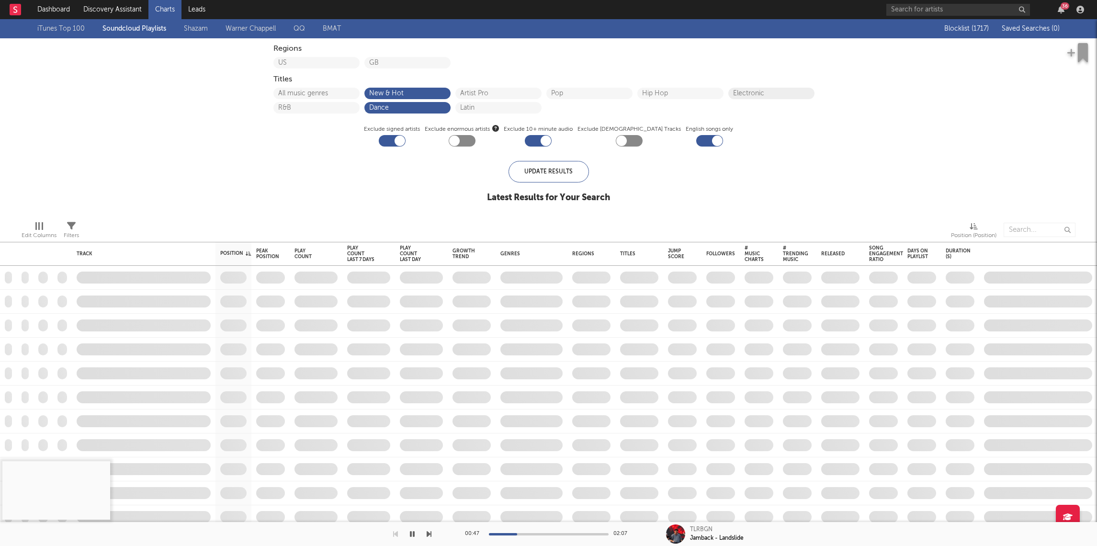
click at [777, 91] on button "Electronic" at bounding box center [771, 93] width 77 height 7
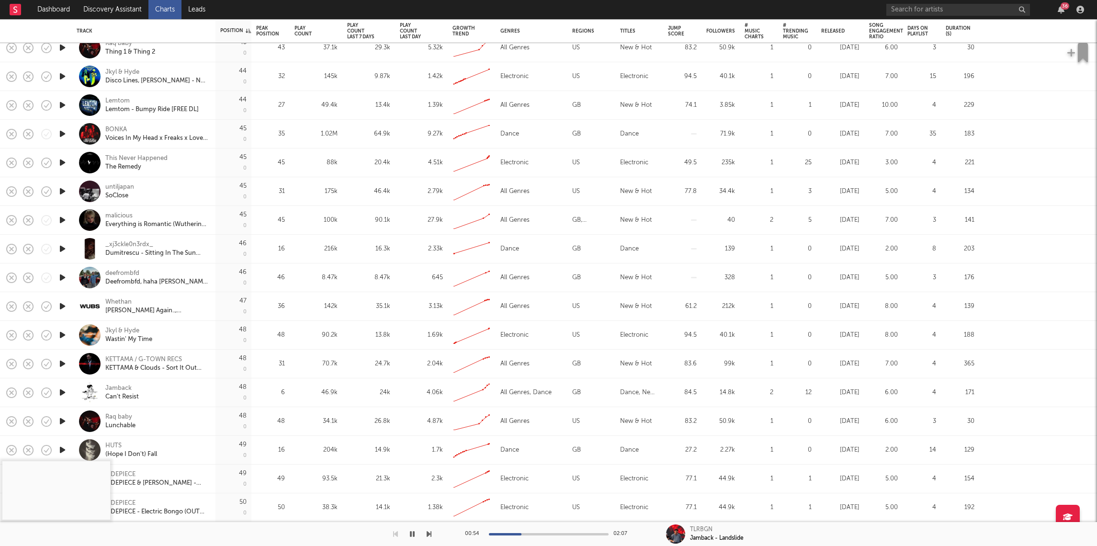
click at [57, 395] on div at bounding box center [62, 392] width 19 height 29
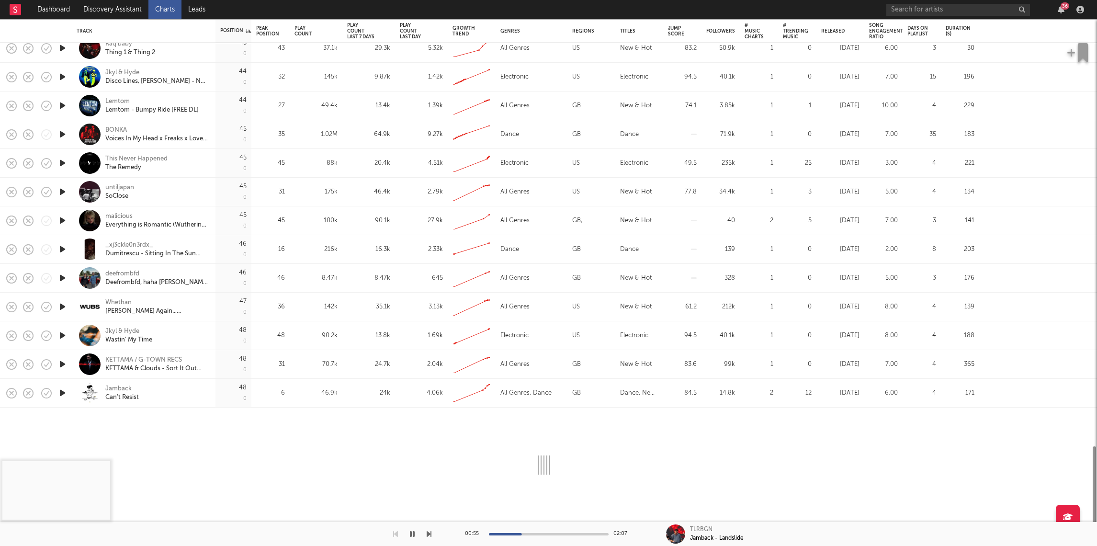
select select "1w"
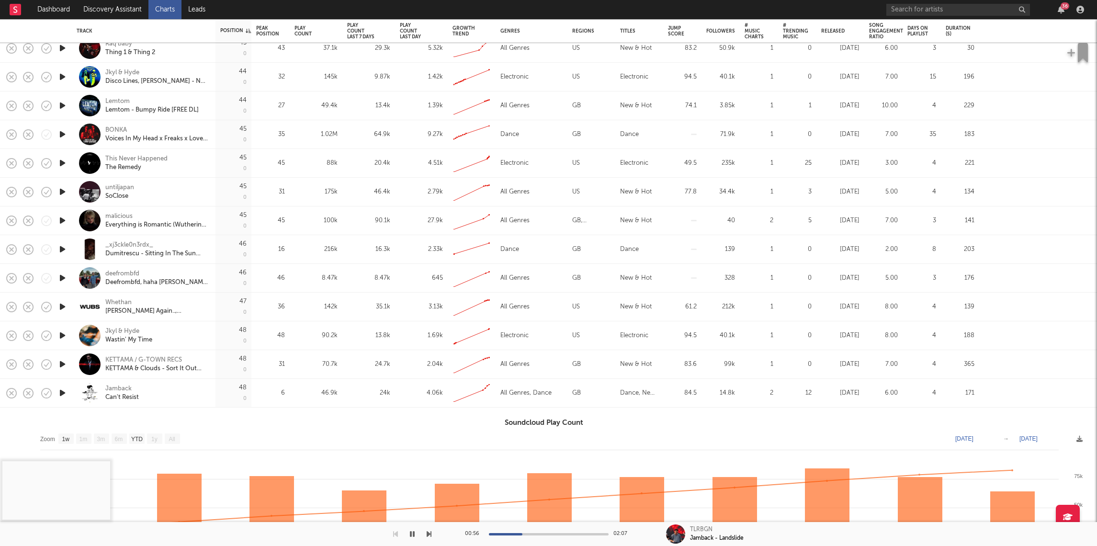
click at [81, 403] on div at bounding box center [90, 393] width 22 height 22
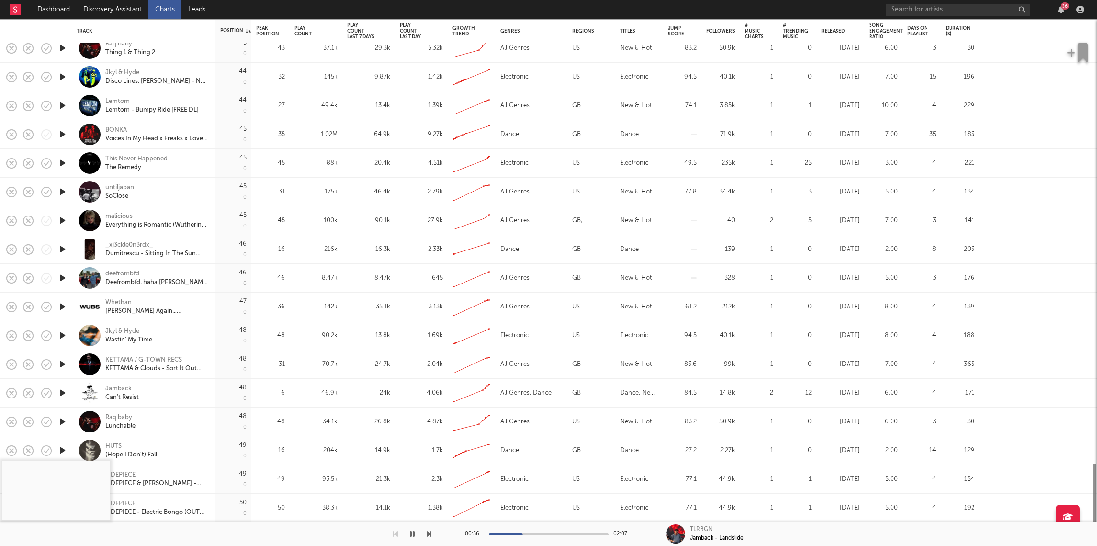
click at [63, 395] on icon "button" at bounding box center [62, 393] width 10 height 12
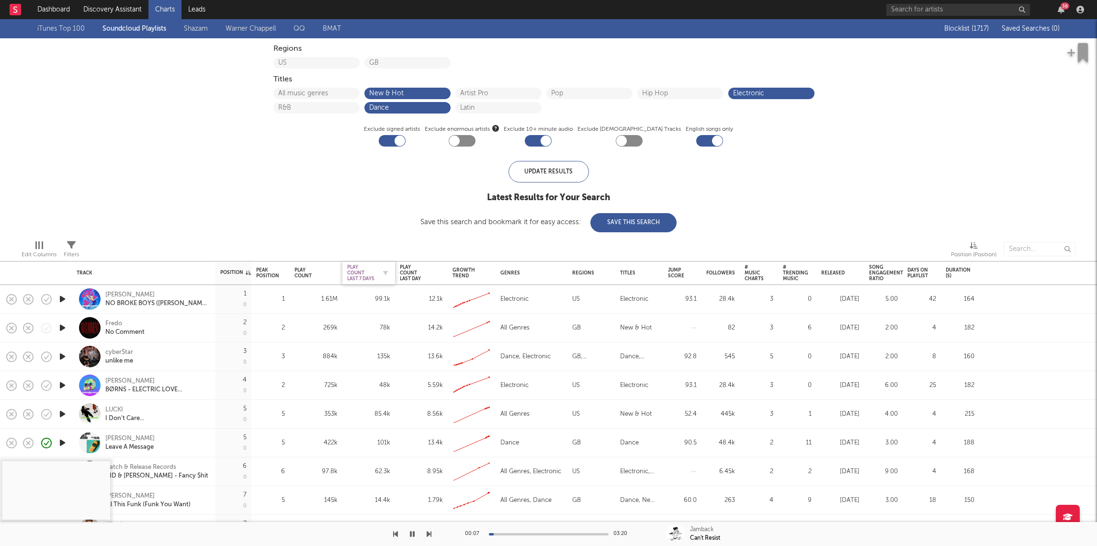
click at [361, 273] on div "Play Count Last 7 Days" at bounding box center [361, 272] width 29 height 17
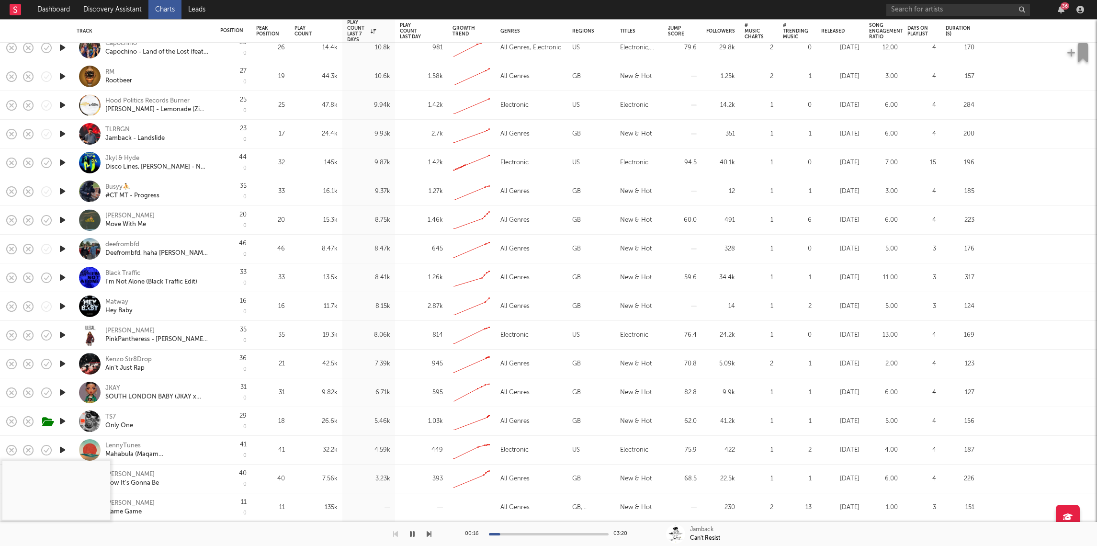
drag, startPoint x: 64, startPoint y: 421, endPoint x: 64, endPoint y: 408, distance: 13.4
click at [64, 421] on icon "button" at bounding box center [62, 421] width 10 height 12
click at [63, 393] on icon "button" at bounding box center [62, 392] width 10 height 12
click at [64, 362] on icon "button" at bounding box center [62, 364] width 10 height 12
click at [64, 336] on icon "button" at bounding box center [62, 335] width 10 height 12
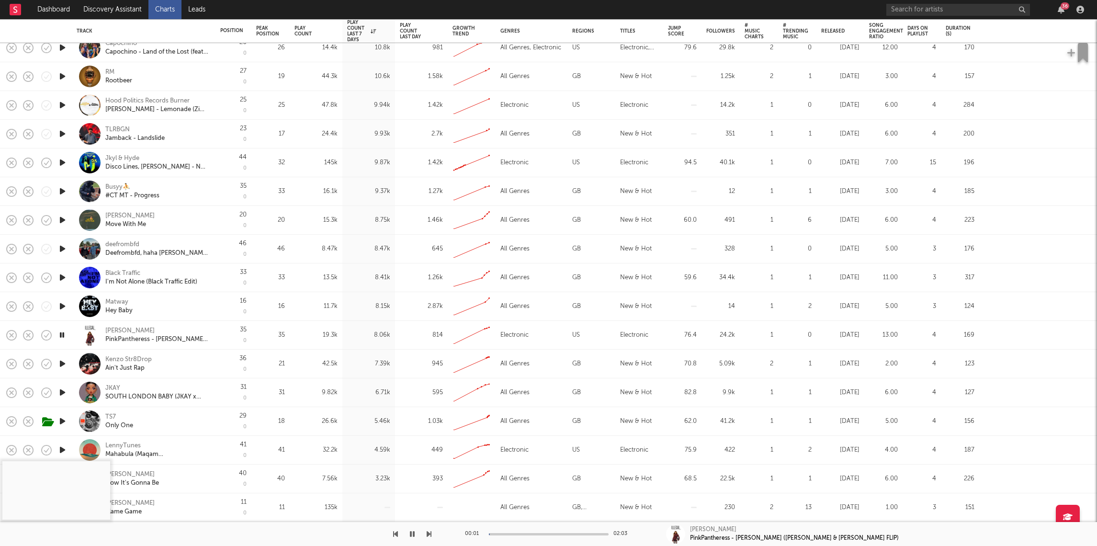
click at [62, 306] on icon "button" at bounding box center [62, 306] width 10 height 12
click at [63, 272] on icon "button" at bounding box center [62, 278] width 10 height 12
click at [64, 245] on icon "button" at bounding box center [62, 249] width 10 height 12
click at [521, 533] on div at bounding box center [549, 534] width 120 height 2
click at [63, 216] on icon "button" at bounding box center [62, 220] width 10 height 12
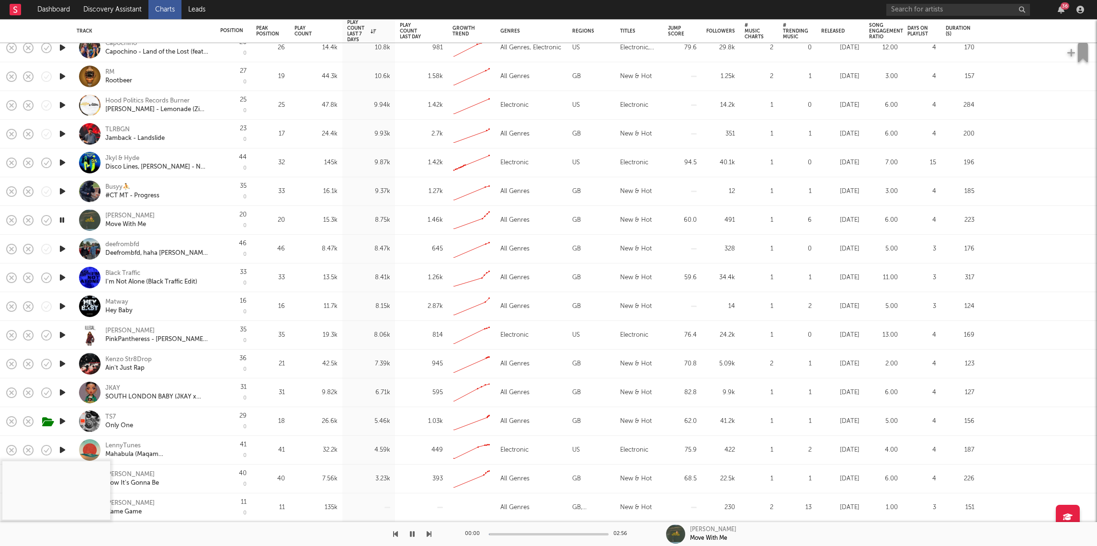
click at [64, 195] on icon "button" at bounding box center [62, 191] width 10 height 12
click at [65, 161] on icon "button" at bounding box center [62, 163] width 10 height 12
click at [65, 130] on icon "button" at bounding box center [62, 134] width 10 height 12
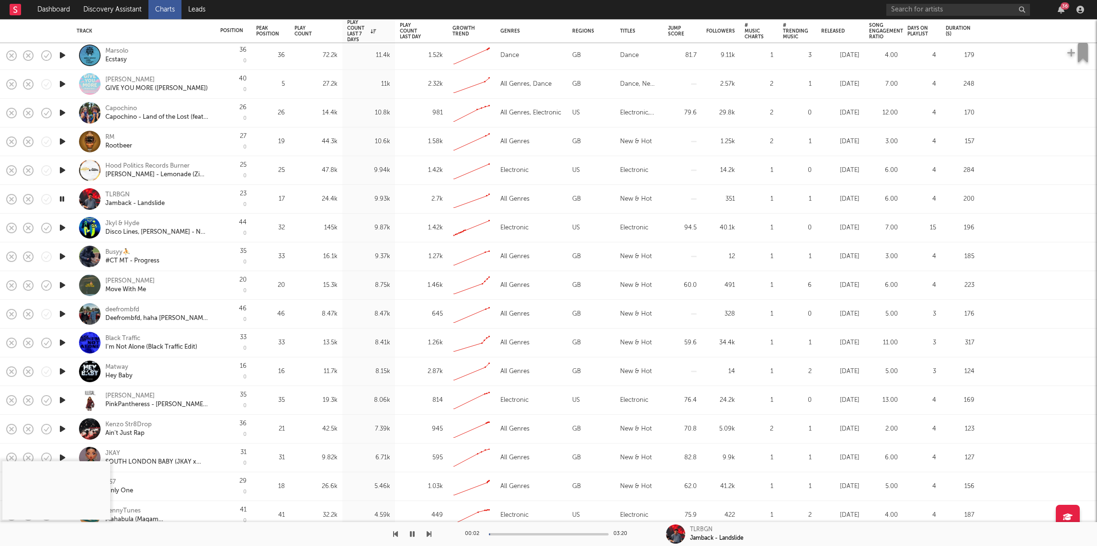
click at [61, 141] on icon "button" at bounding box center [62, 142] width 10 height 12
click at [520, 535] on div "00:01 03:20" at bounding box center [549, 534] width 168 height 24
click at [526, 536] on div "00:02 03:20" at bounding box center [549, 534] width 168 height 24
click at [527, 533] on div at bounding box center [549, 534] width 120 height 2
click at [68, 109] on div at bounding box center [62, 113] width 19 height 29
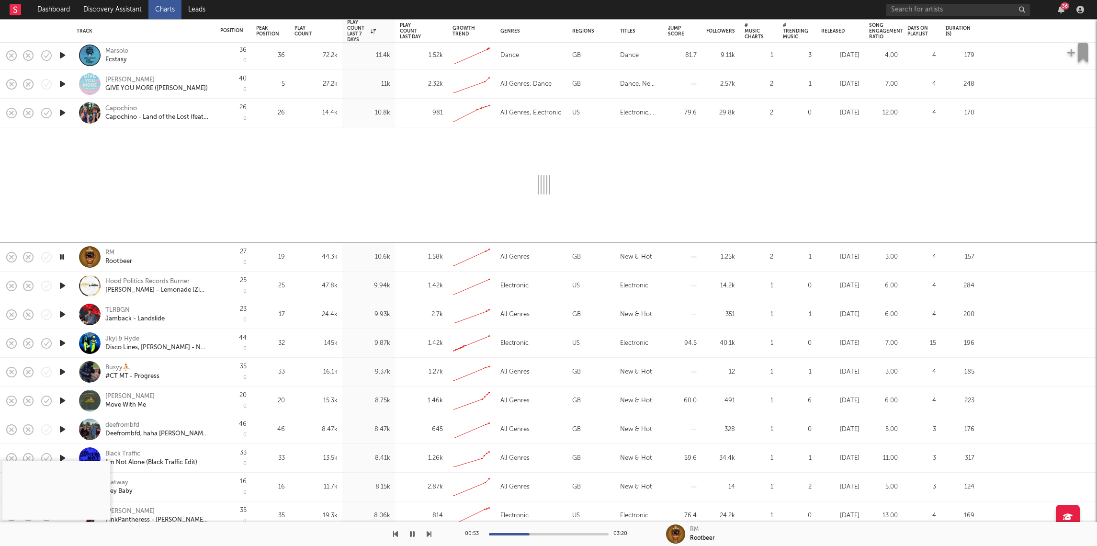
click at [60, 113] on icon "button" at bounding box center [62, 113] width 10 height 12
select select "1w"
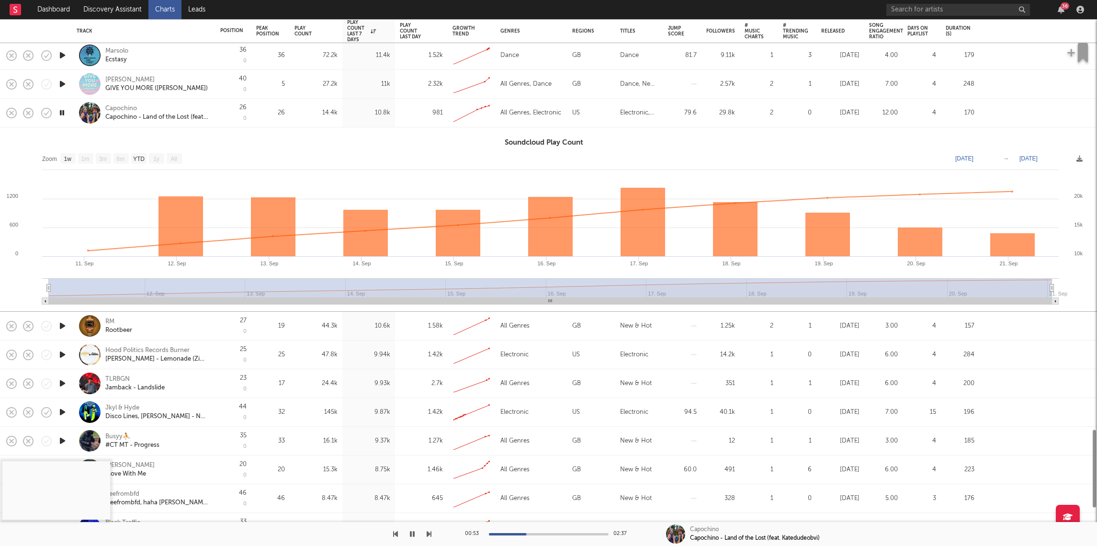
click at [72, 123] on div "[PERSON_NAME] - Land of the Lost (feat. Katedudeobvi)" at bounding box center [144, 113] width 144 height 29
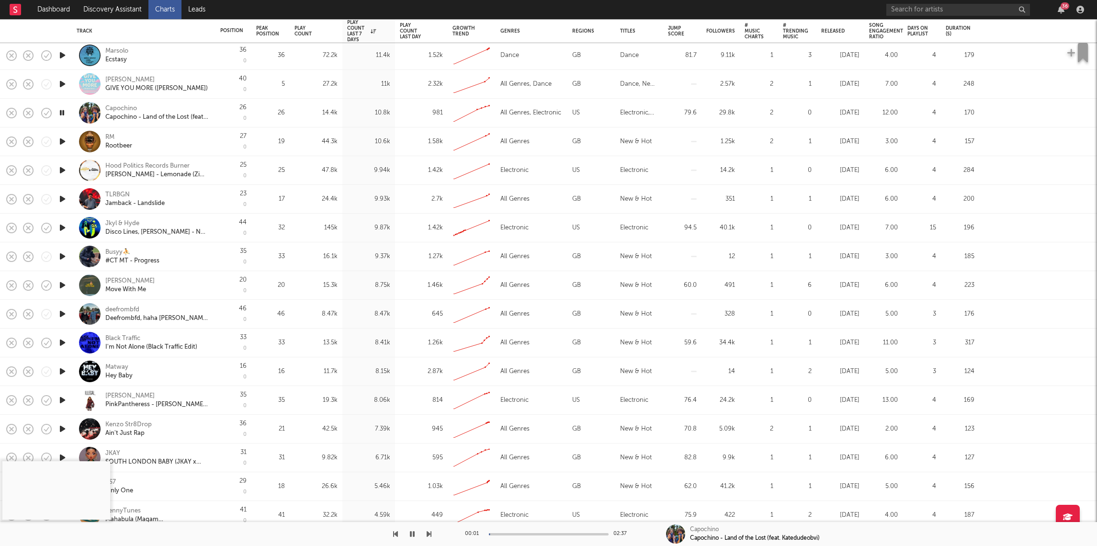
click at [64, 81] on icon "button" at bounding box center [62, 84] width 10 height 12
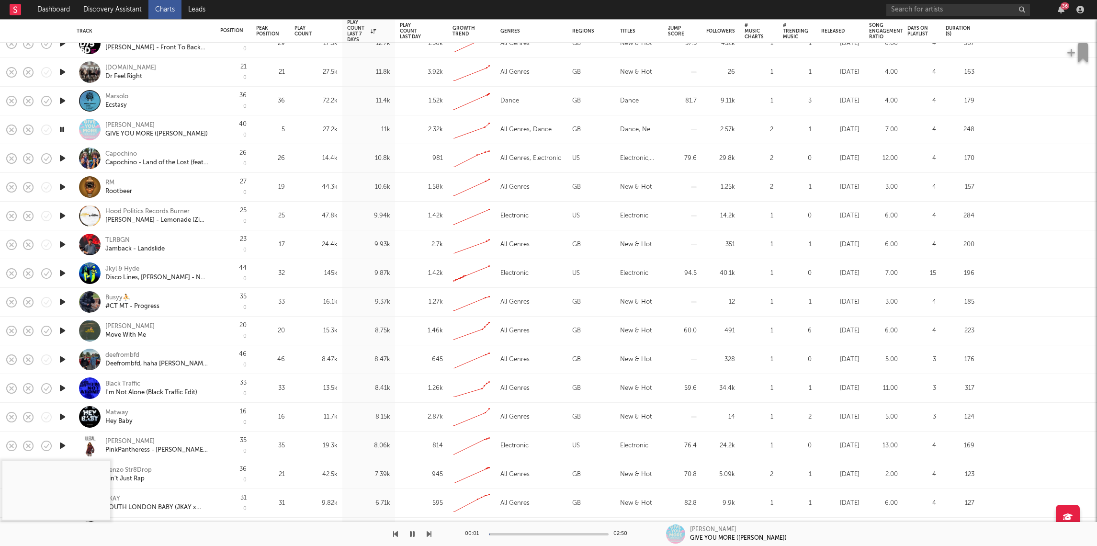
click at [65, 100] on icon "button" at bounding box center [62, 101] width 10 height 12
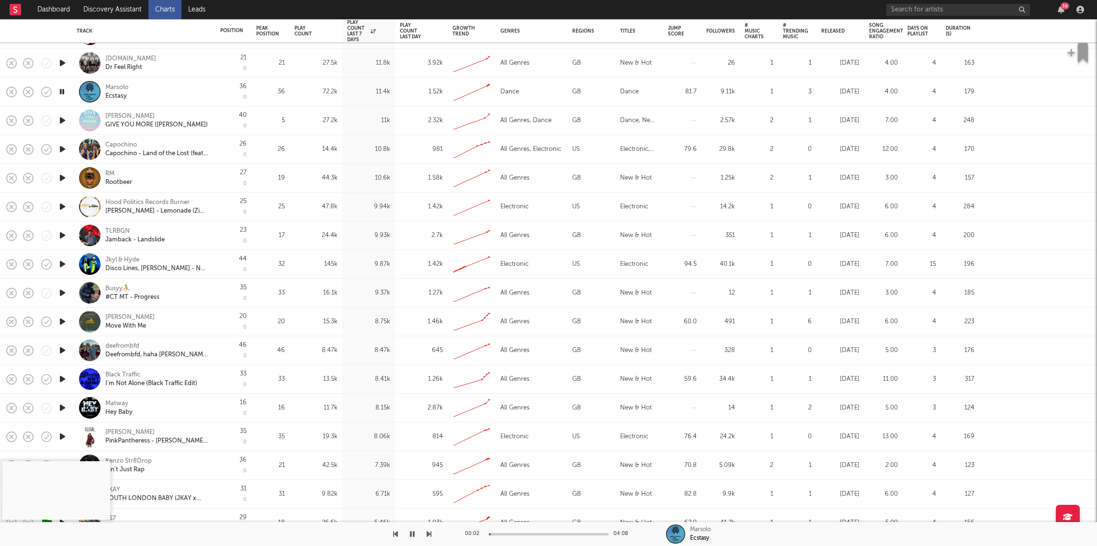
click at [527, 534] on div at bounding box center [549, 534] width 120 height 2
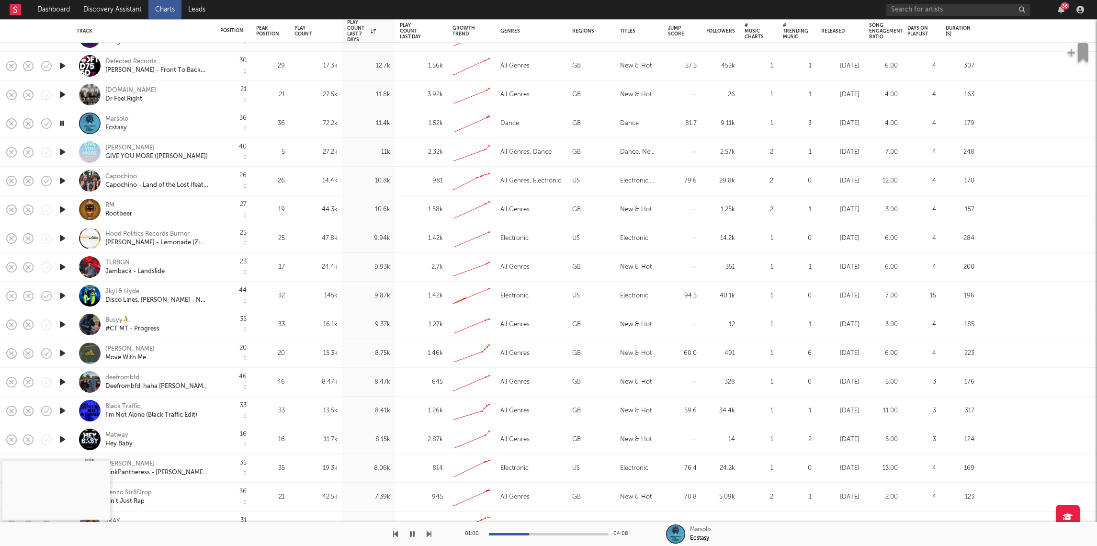
click at [65, 95] on icon "button" at bounding box center [62, 95] width 10 height 12
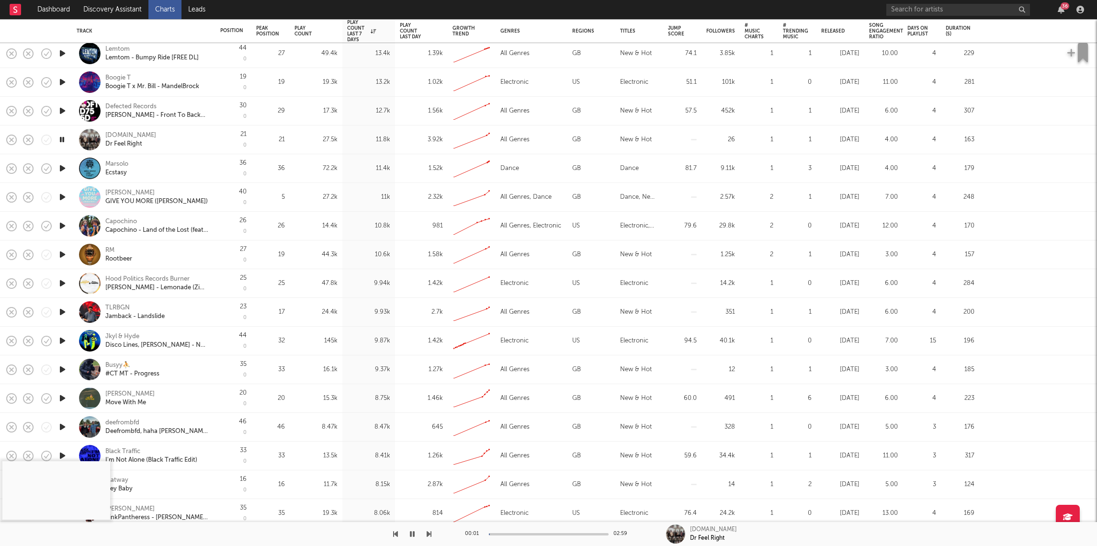
click at [68, 108] on div at bounding box center [62, 111] width 19 height 29
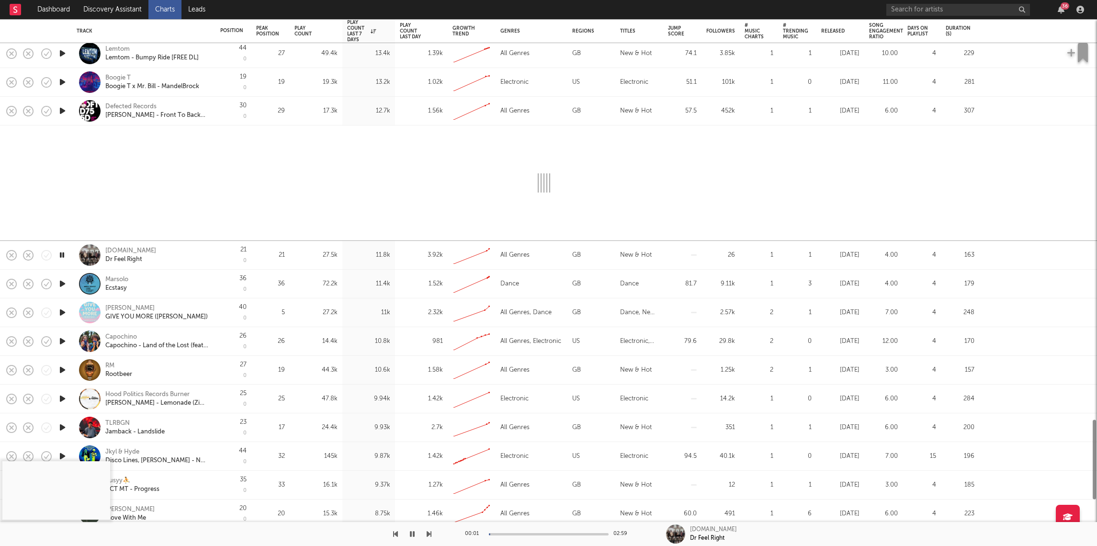
click at [67, 107] on icon "button" at bounding box center [62, 111] width 10 height 12
select select "1w"
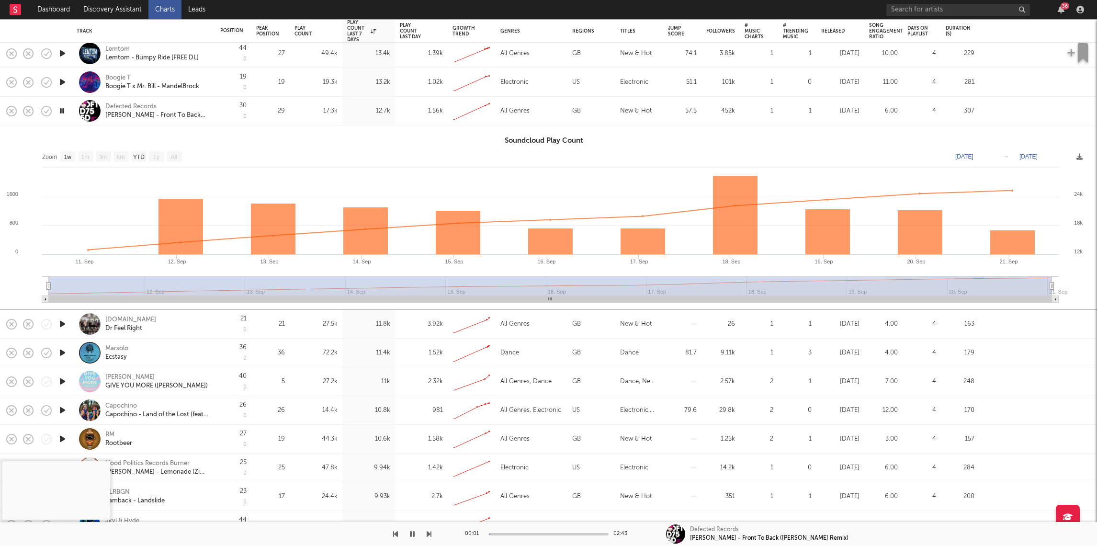
click at [68, 99] on div at bounding box center [62, 111] width 19 height 29
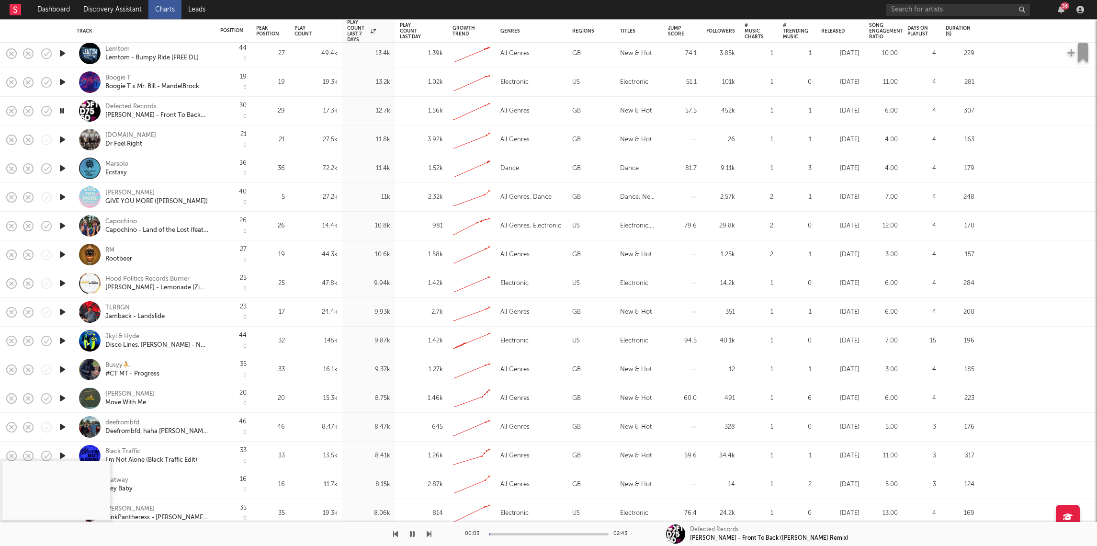
click at [63, 51] on icon "button" at bounding box center [62, 53] width 10 height 12
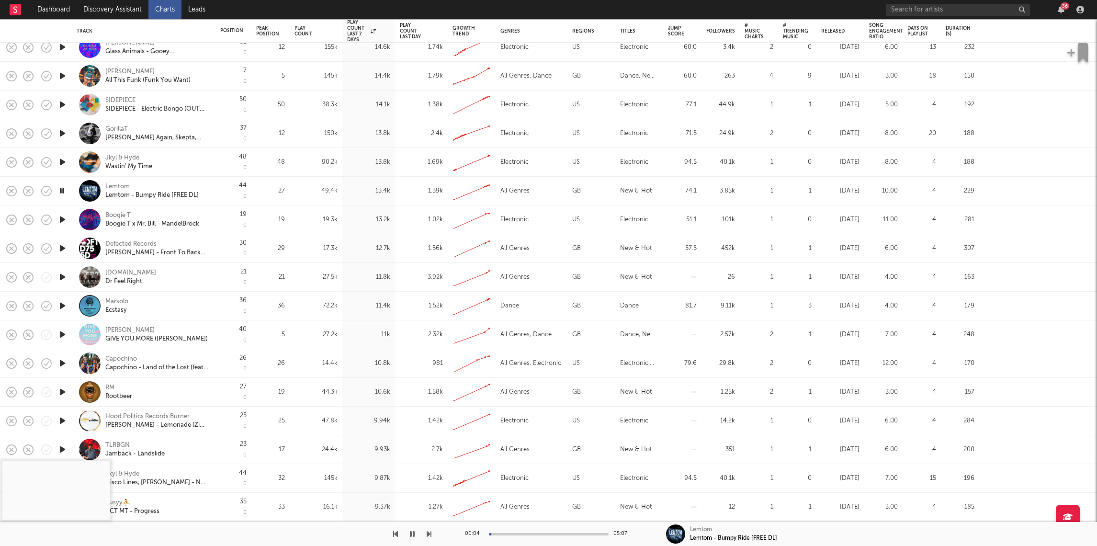
click at [61, 103] on icon "button" at bounding box center [62, 105] width 10 height 12
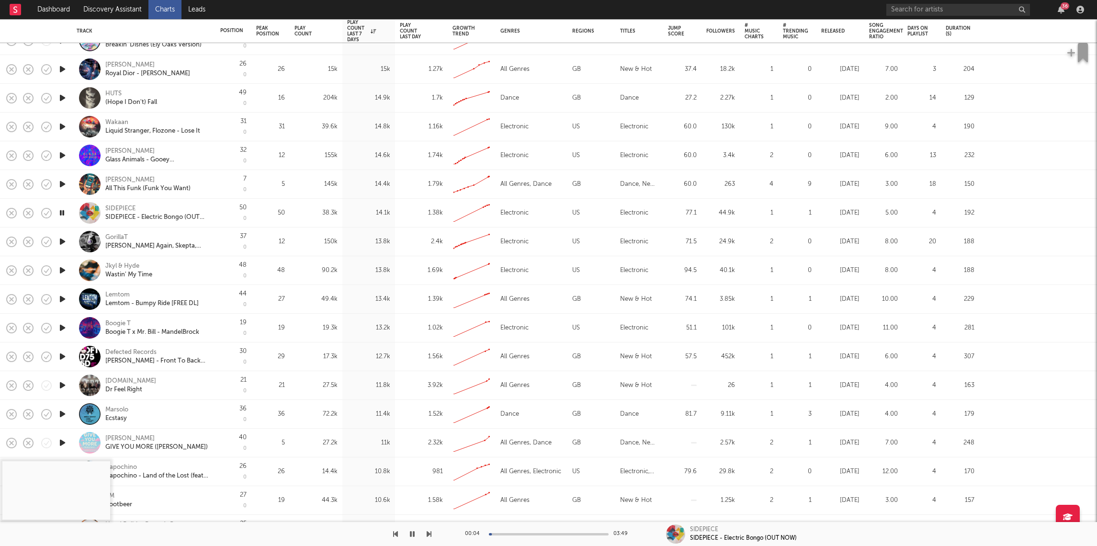
click at [64, 126] on icon "button" at bounding box center [62, 127] width 10 height 12
click at [513, 539] on div "00:02 03:12" at bounding box center [549, 534] width 168 height 24
click at [516, 533] on div at bounding box center [549, 534] width 120 height 2
click at [60, 96] on icon "button" at bounding box center [62, 98] width 10 height 12
click at [536, 534] on div at bounding box center [549, 534] width 120 height 2
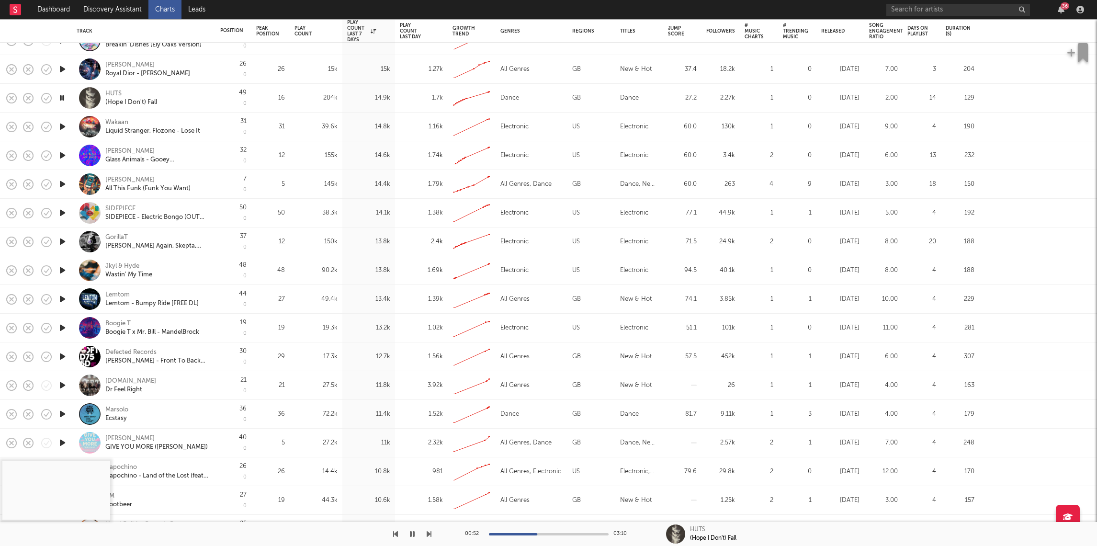
drag, startPoint x: 61, startPoint y: 69, endPoint x: 62, endPoint y: 78, distance: 8.6
click at [61, 69] on icon "button" at bounding box center [62, 69] width 10 height 12
click at [515, 533] on div at bounding box center [549, 534] width 120 height 2
click at [530, 532] on div "00:51 02:09" at bounding box center [549, 534] width 168 height 24
click at [532, 533] on div at bounding box center [549, 534] width 120 height 2
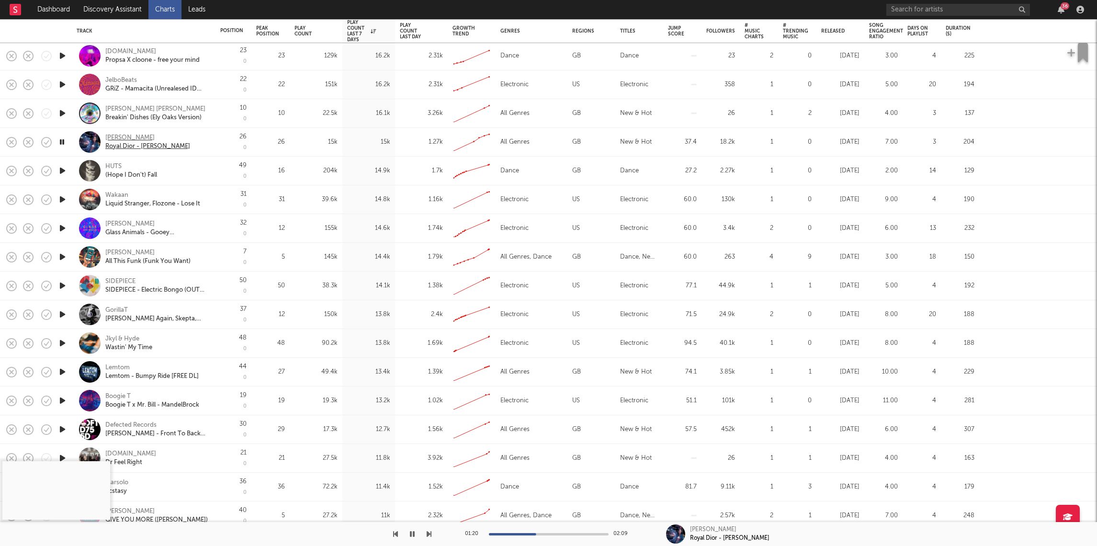
click at [116, 136] on div "[PERSON_NAME]" at bounding box center [147, 138] width 85 height 9
click at [63, 113] on icon "button" at bounding box center [62, 113] width 10 height 12
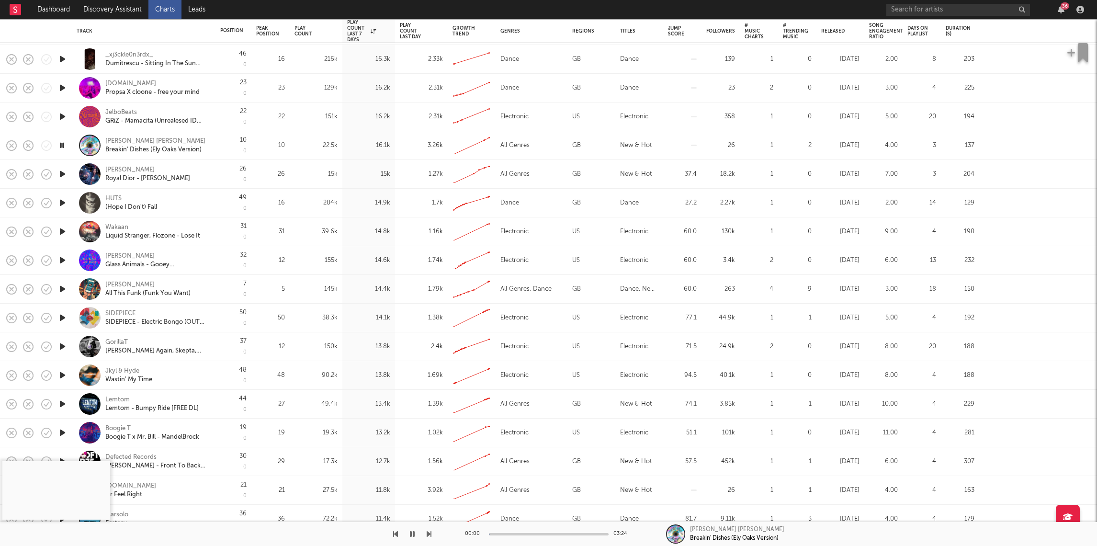
click at [64, 117] on icon "button" at bounding box center [62, 117] width 10 height 12
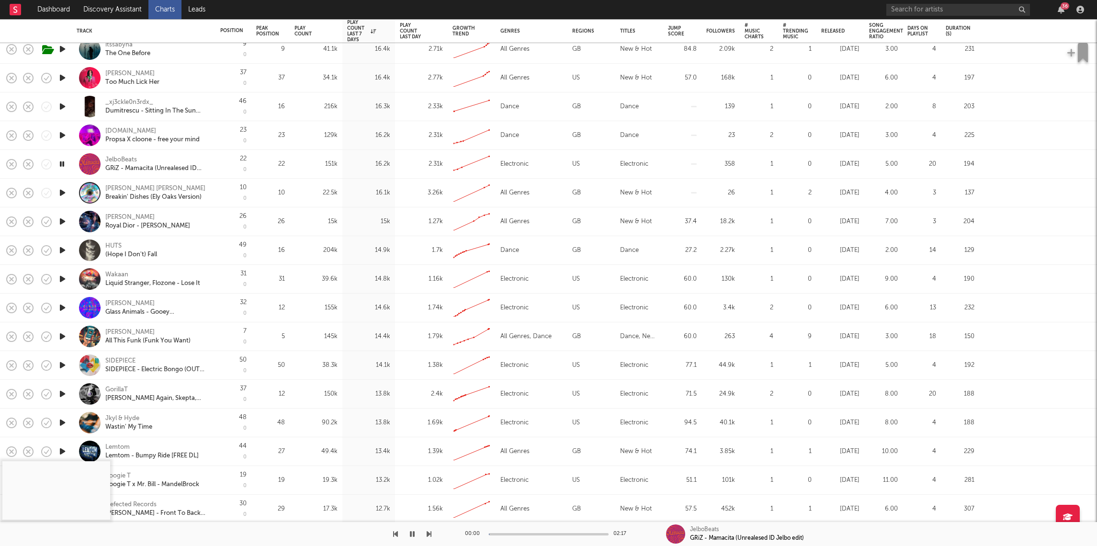
click at [64, 131] on icon "button" at bounding box center [62, 135] width 10 height 12
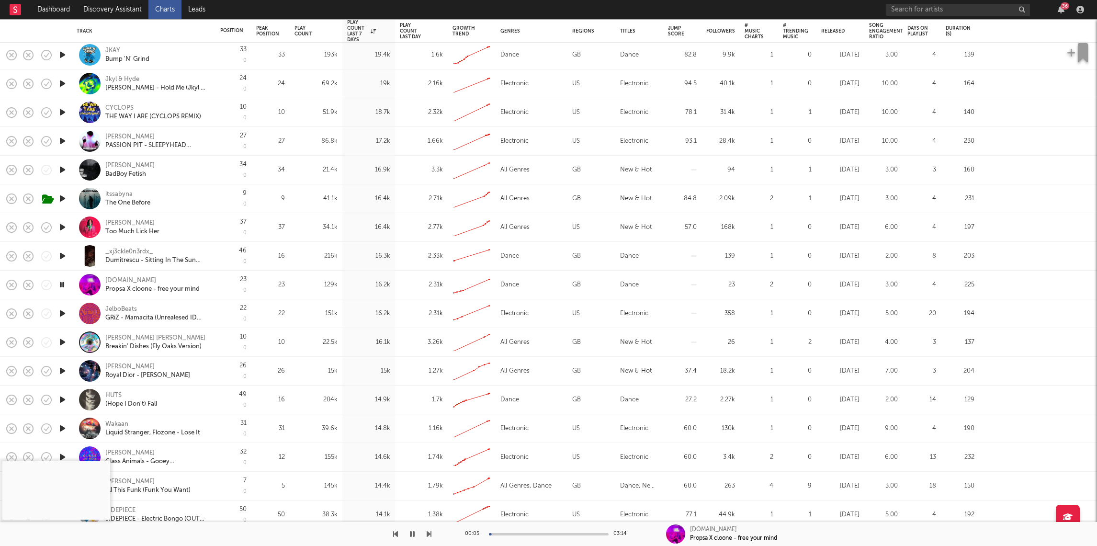
click at [512, 533] on div at bounding box center [549, 534] width 120 height 2
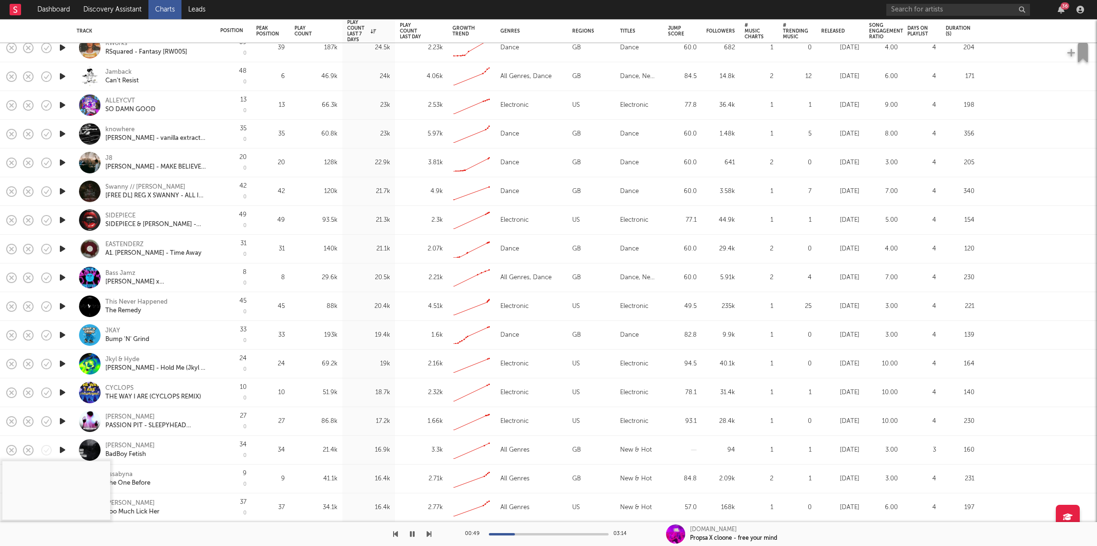
click at [61, 134] on icon "button" at bounding box center [62, 134] width 10 height 12
click at [508, 533] on div at bounding box center [549, 534] width 120 height 2
click at [527, 533] on div at bounding box center [549, 534] width 120 height 2
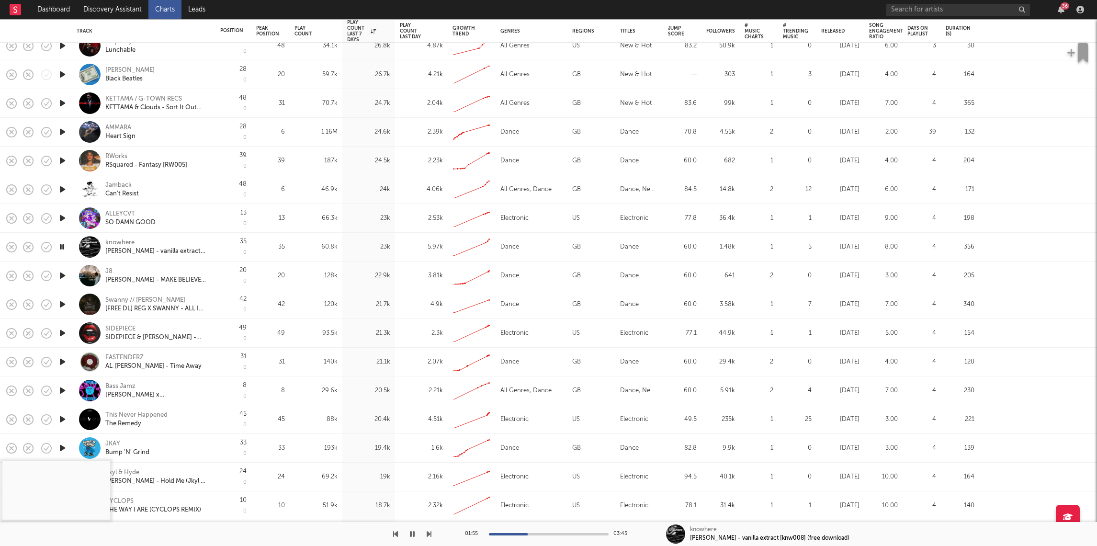
click at [64, 217] on icon "button" at bounding box center [62, 218] width 10 height 12
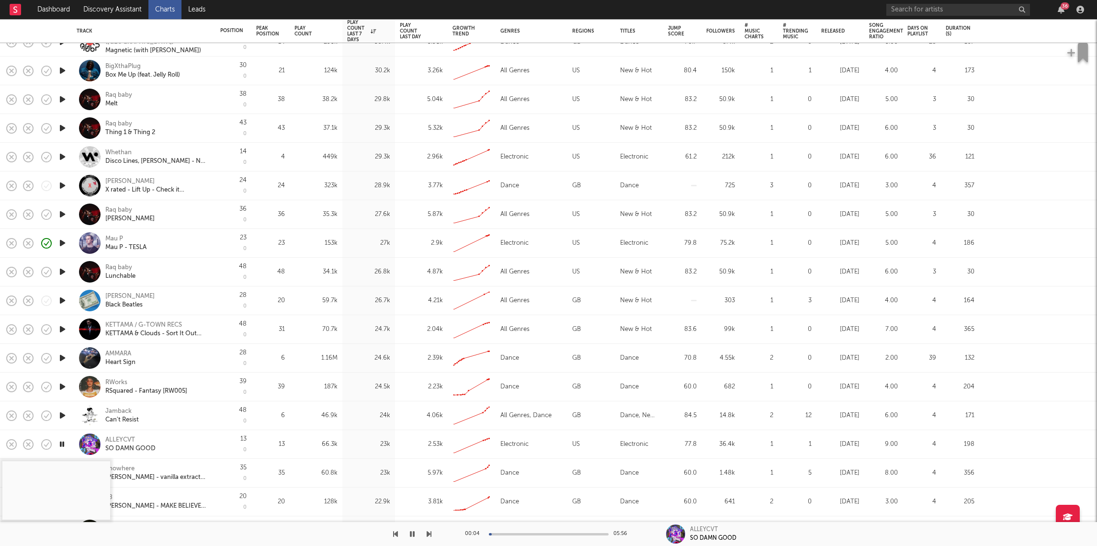
click at [63, 125] on icon "button" at bounding box center [62, 128] width 10 height 12
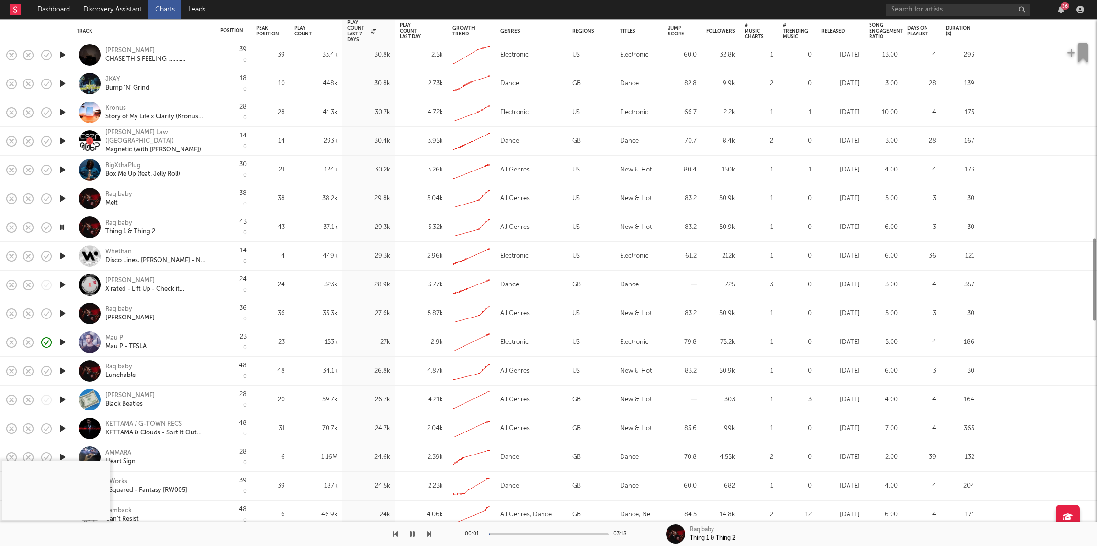
click at [61, 114] on icon "button" at bounding box center [62, 112] width 10 height 12
click at [520, 533] on div at bounding box center [549, 534] width 120 height 2
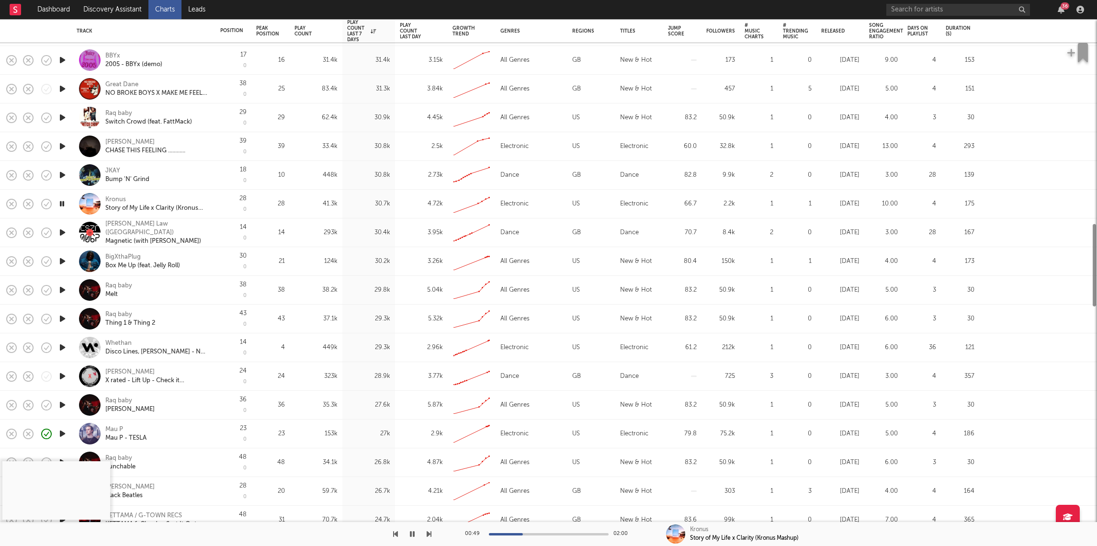
click at [62, 144] on icon "button" at bounding box center [62, 146] width 10 height 12
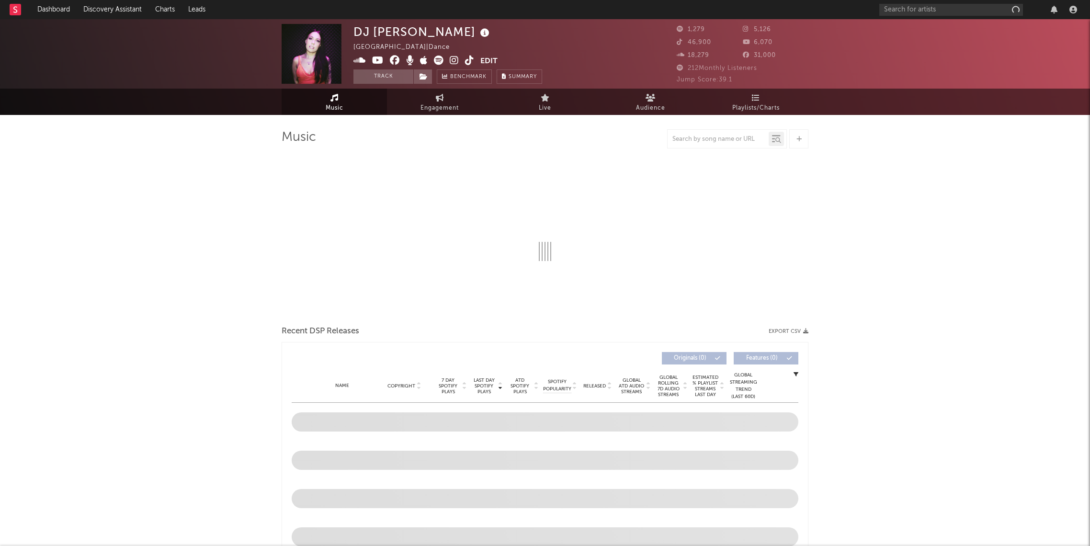
click at [456, 60] on icon at bounding box center [454, 61] width 9 height 10
select select "6m"
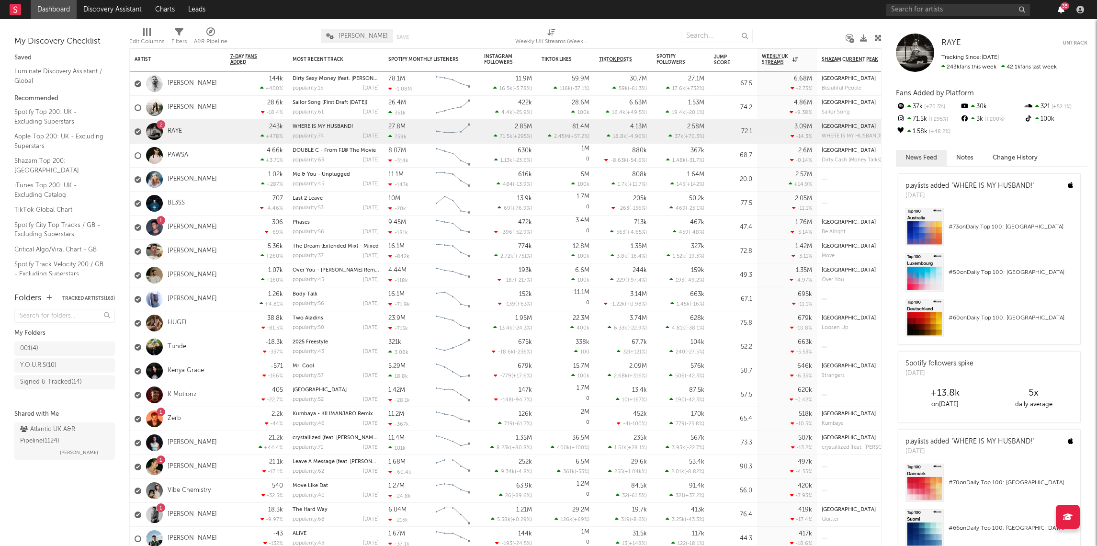
click at [1061, 9] on icon "button" at bounding box center [1061, 10] width 7 height 8
